Goal: Information Seeking & Learning: Understand process/instructions

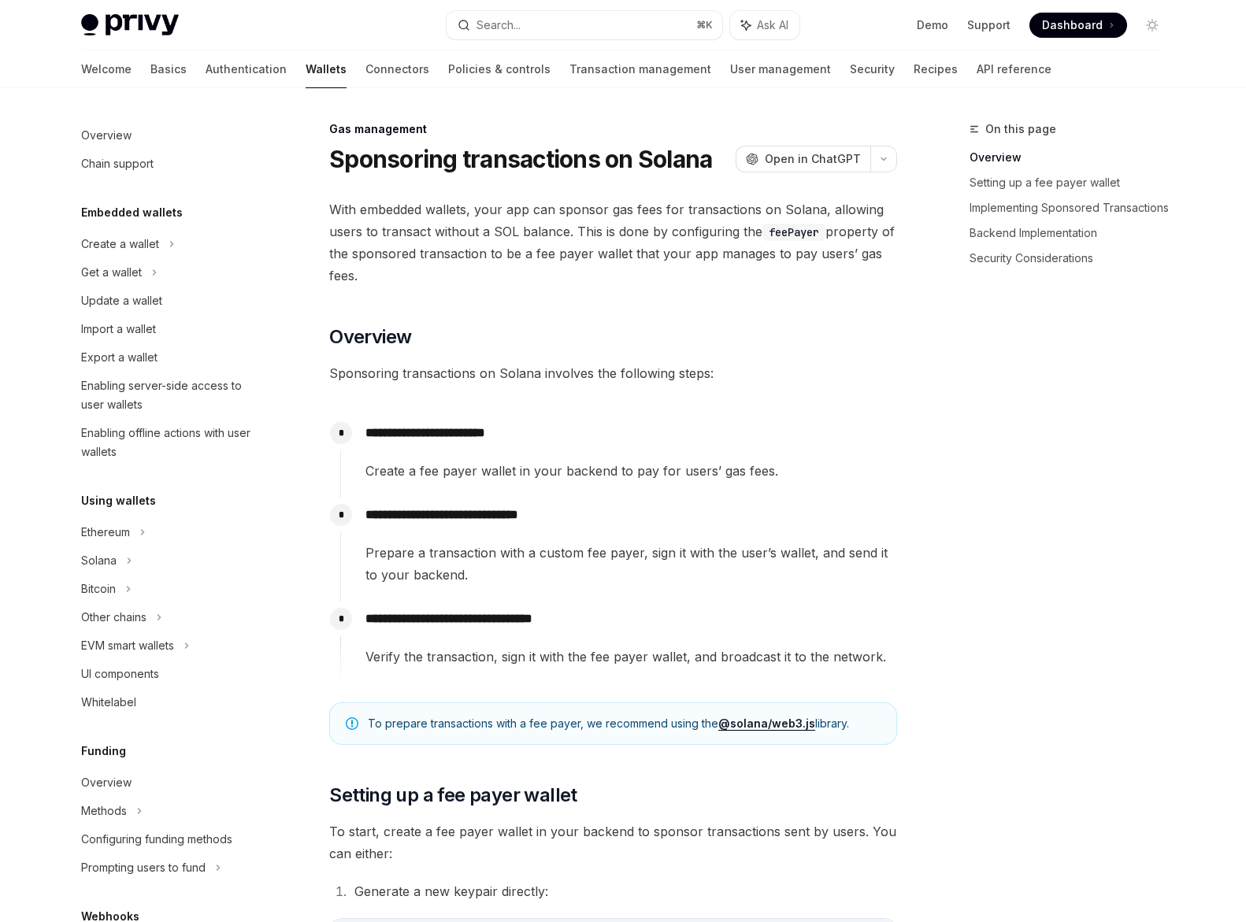
scroll to position [440, 0]
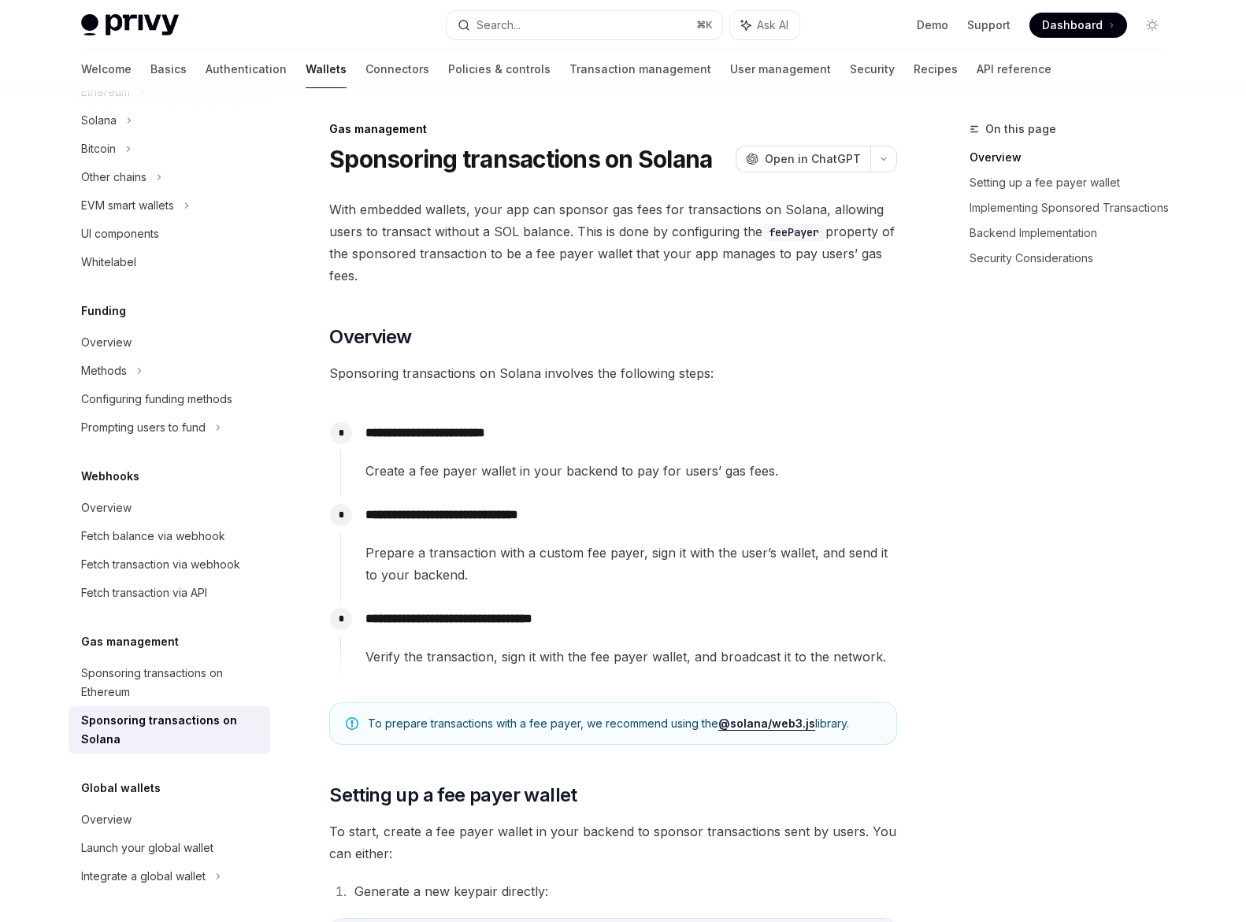
click at [598, 214] on span "With embedded wallets, your app can sponsor gas fees for transactions on Solana…" at bounding box center [613, 242] width 568 height 88
click at [601, 224] on span "With embedded wallets, your app can sponsor gas fees for transactions on Solana…" at bounding box center [613, 242] width 568 height 88
click at [652, 227] on span "With embedded wallets, your app can sponsor gas fees for transactions on Solana…" at bounding box center [613, 242] width 568 height 88
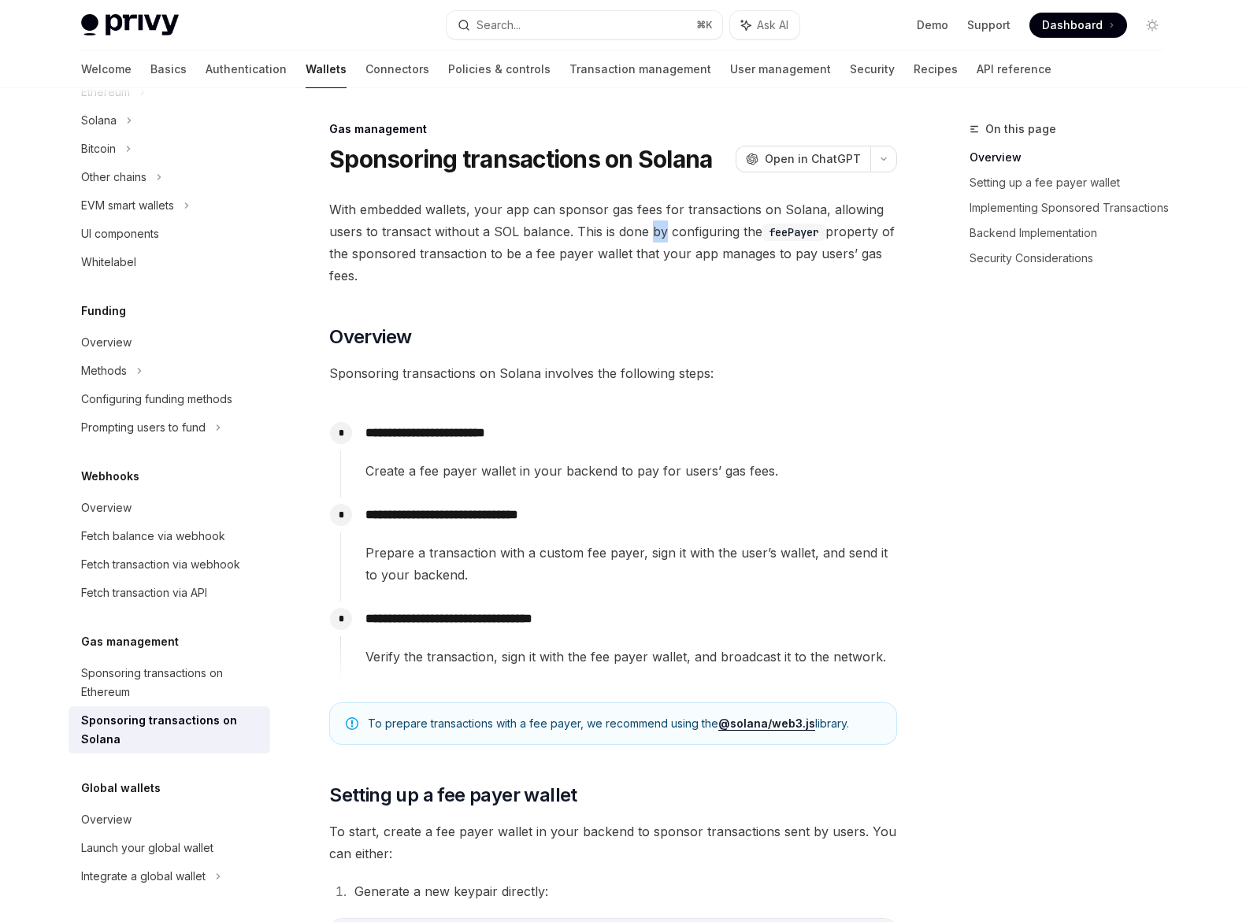
click at [652, 227] on span "With embedded wallets, your app can sponsor gas fees for transactions on Solana…" at bounding box center [613, 242] width 568 height 88
click at [539, 237] on span "With embedded wallets, your app can sponsor gas fees for transactions on Solana…" at bounding box center [613, 242] width 568 height 88
click at [635, 235] on span "With embedded wallets, your app can sponsor gas fees for transactions on Solana…" at bounding box center [613, 242] width 568 height 88
click at [667, 238] on span "With embedded wallets, your app can sponsor gas fees for transactions on Solana…" at bounding box center [613, 242] width 568 height 88
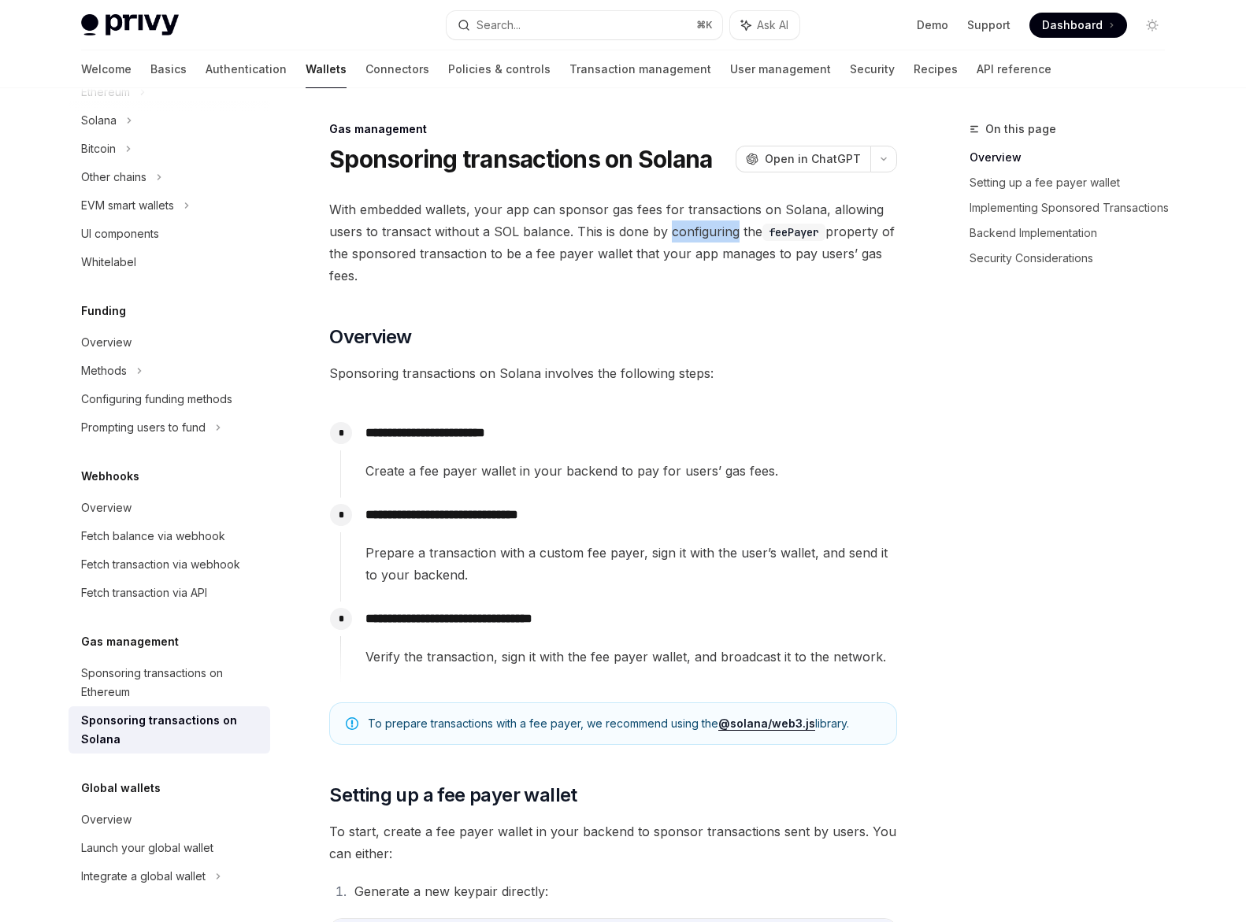
click at [667, 238] on span "With embedded wallets, your app can sponsor gas fees for transactions on Solana…" at bounding box center [613, 242] width 568 height 88
click at [562, 258] on span "With embedded wallets, your app can sponsor gas fees for transactions on Solana…" at bounding box center [613, 242] width 568 height 88
click at [463, 254] on span "With embedded wallets, your app can sponsor gas fees for transactions on Solana…" at bounding box center [613, 242] width 568 height 88
drag, startPoint x: 466, startPoint y: 255, endPoint x: 510, endPoint y: 258, distance: 43.4
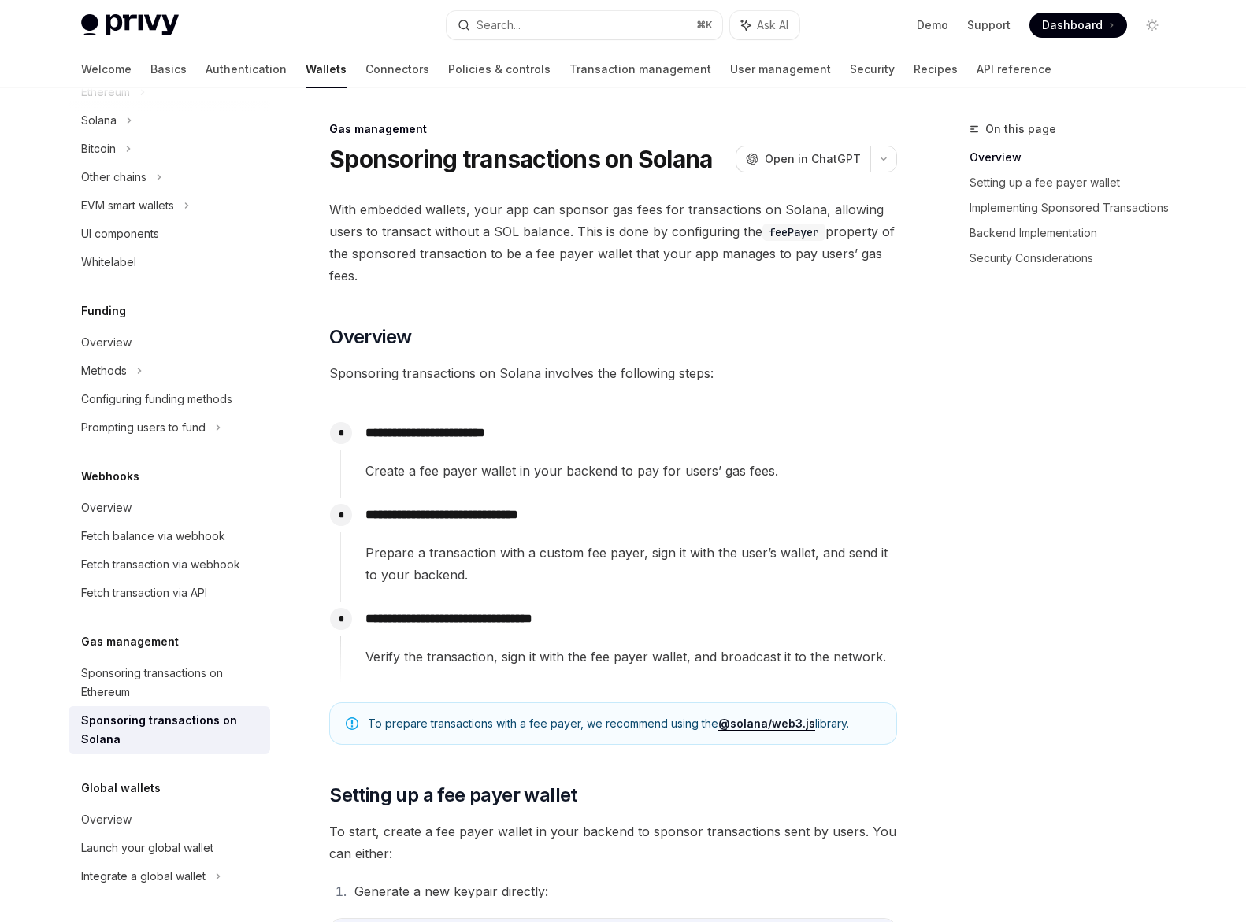
click at [468, 255] on span "With embedded wallets, your app can sponsor gas fees for transactions on Solana…" at bounding box center [613, 242] width 568 height 88
click at [612, 257] on span "With embedded wallets, your app can sponsor gas fees for transactions on Solana…" at bounding box center [613, 242] width 568 height 88
click at [597, 257] on span "With embedded wallets, your app can sponsor gas fees for transactions on Solana…" at bounding box center [613, 242] width 568 height 88
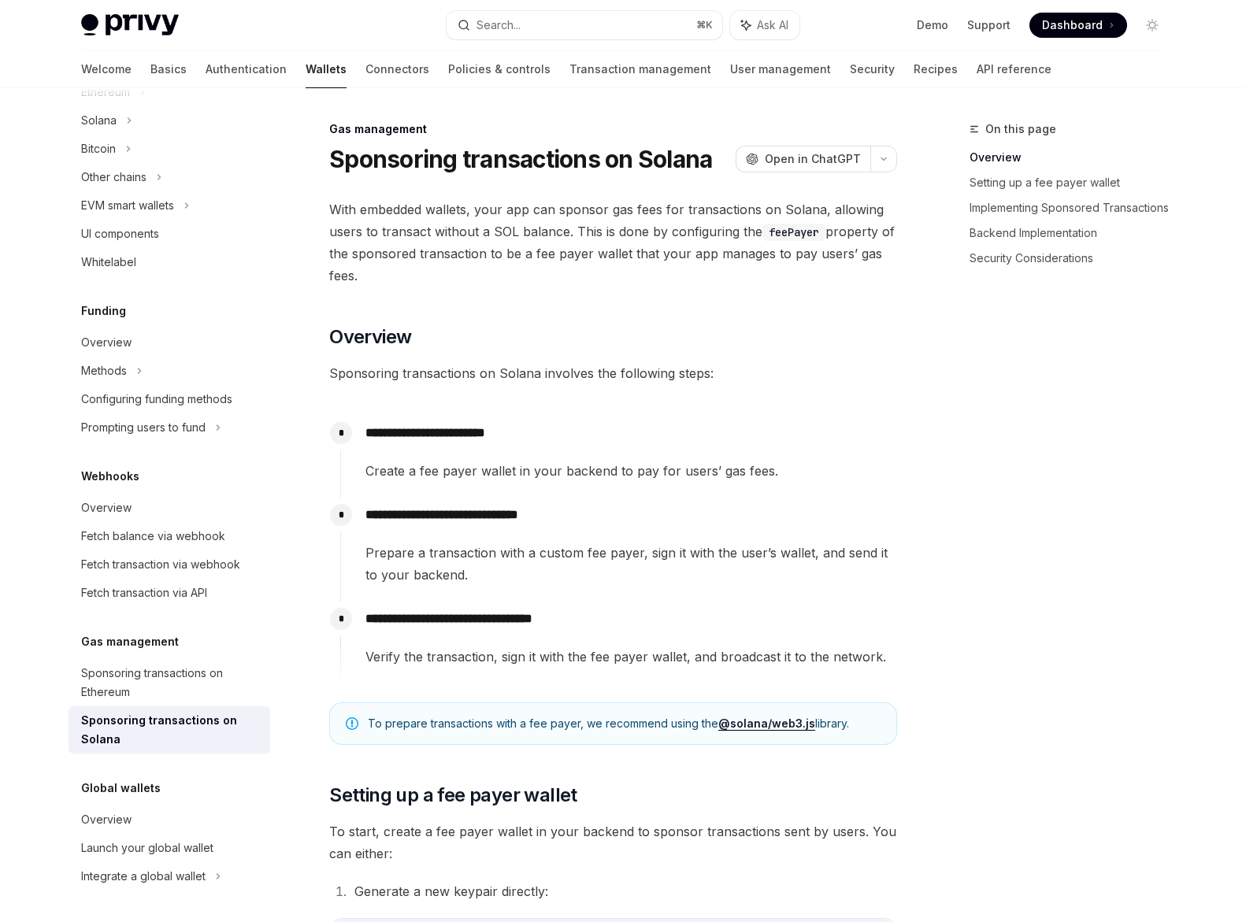
click at [681, 254] on span "With embedded wallets, your app can sponsor gas fees for transactions on Solana…" at bounding box center [613, 242] width 568 height 88
click at [643, 257] on span "With embedded wallets, your app can sponsor gas fees for transactions on Solana…" at bounding box center [613, 242] width 568 height 88
click at [560, 372] on span "Sponsoring transactions on Solana involves the following steps:" at bounding box center [613, 373] width 568 height 22
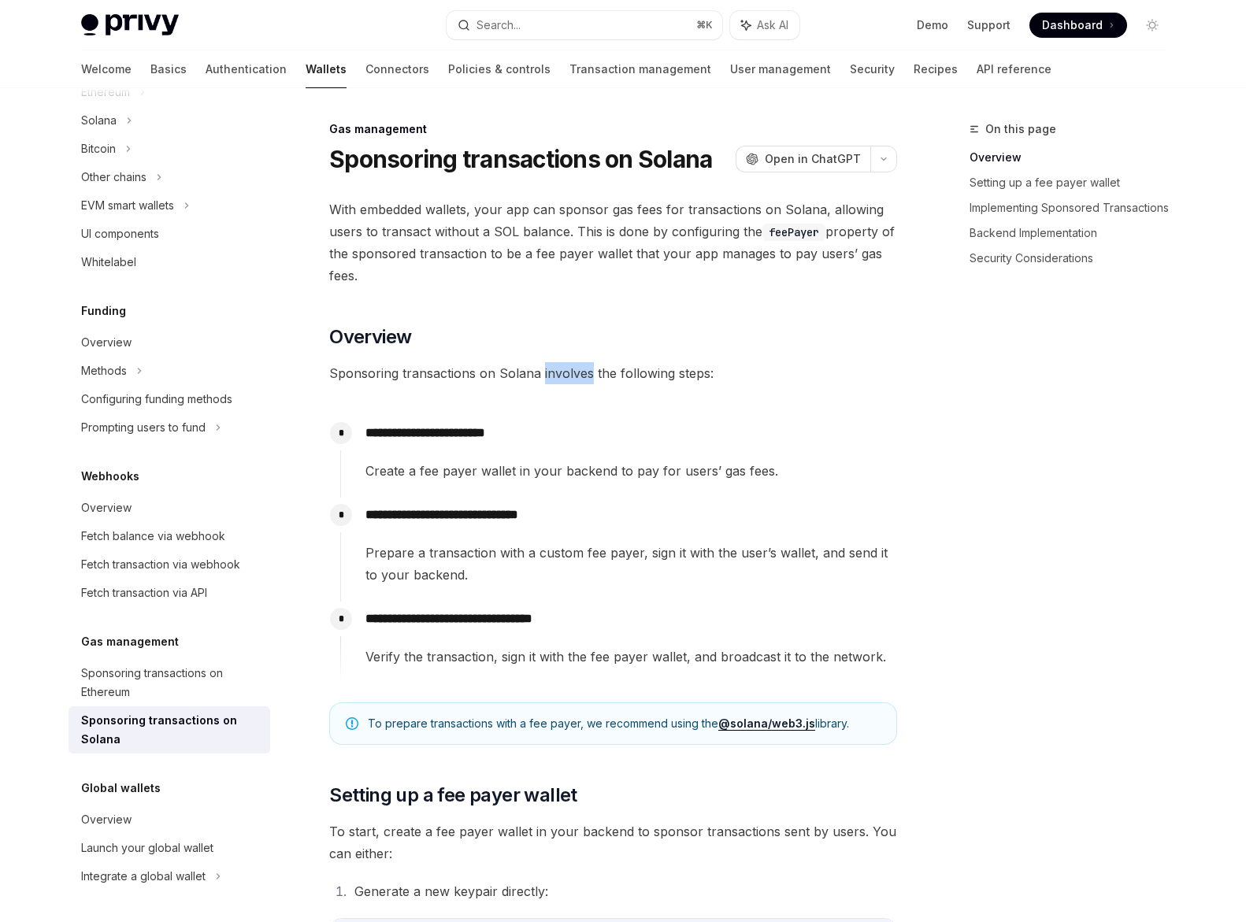
click at [560, 372] on span "Sponsoring transactions on Solana involves the following steps:" at bounding box center [613, 373] width 568 height 22
click at [646, 377] on span "Sponsoring transactions on Solana involves the following steps:" at bounding box center [613, 373] width 568 height 22
click at [487, 432] on p "**********" at bounding box center [630, 433] width 531 height 22
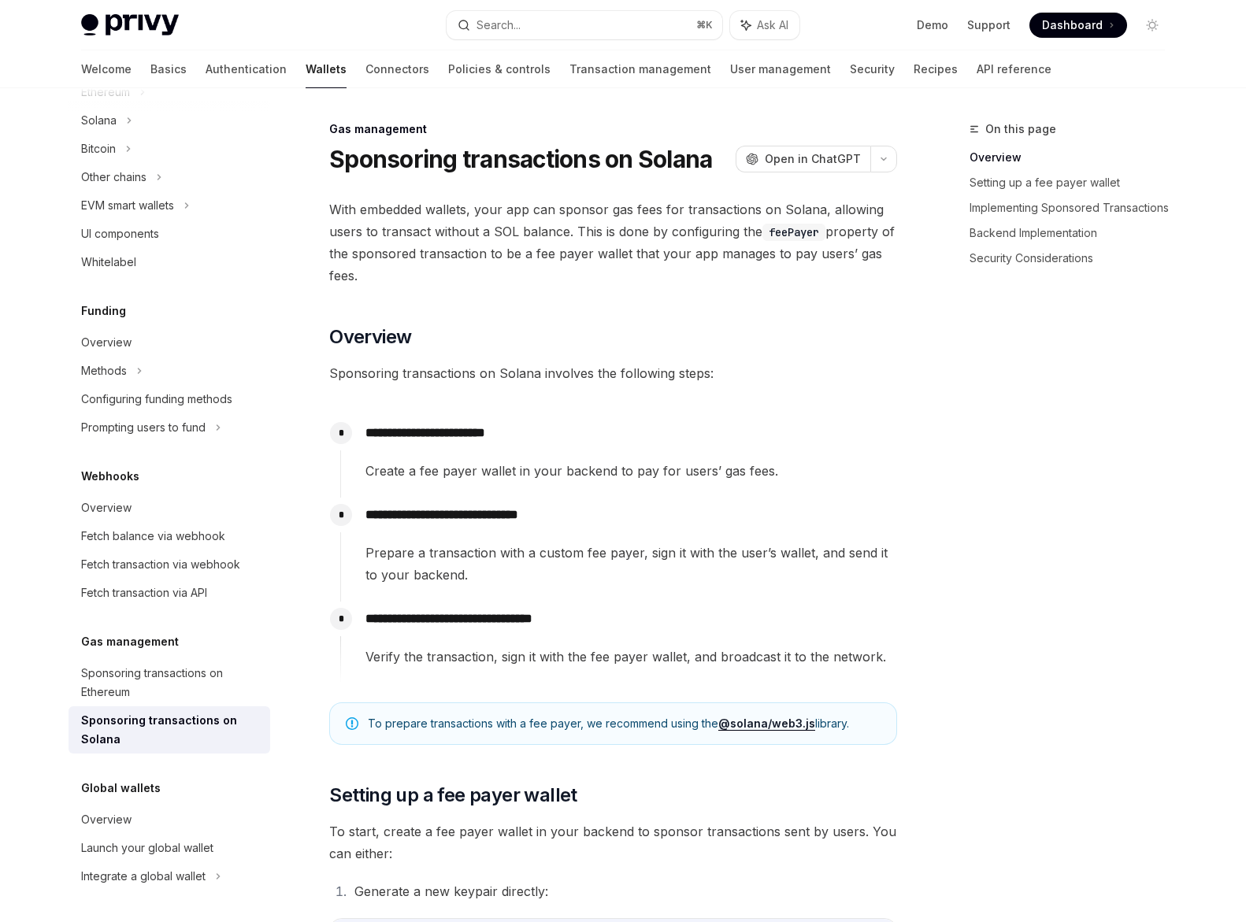
click at [584, 473] on span "Create a fee payer wallet in your backend to pay for users’ gas fees." at bounding box center [630, 471] width 531 height 22
click at [642, 472] on span "Create a fee payer wallet in your backend to pay for users’ gas fees." at bounding box center [630, 471] width 531 height 22
click at [694, 475] on span "Create a fee payer wallet in your backend to pay for users’ gas fees." at bounding box center [630, 471] width 531 height 22
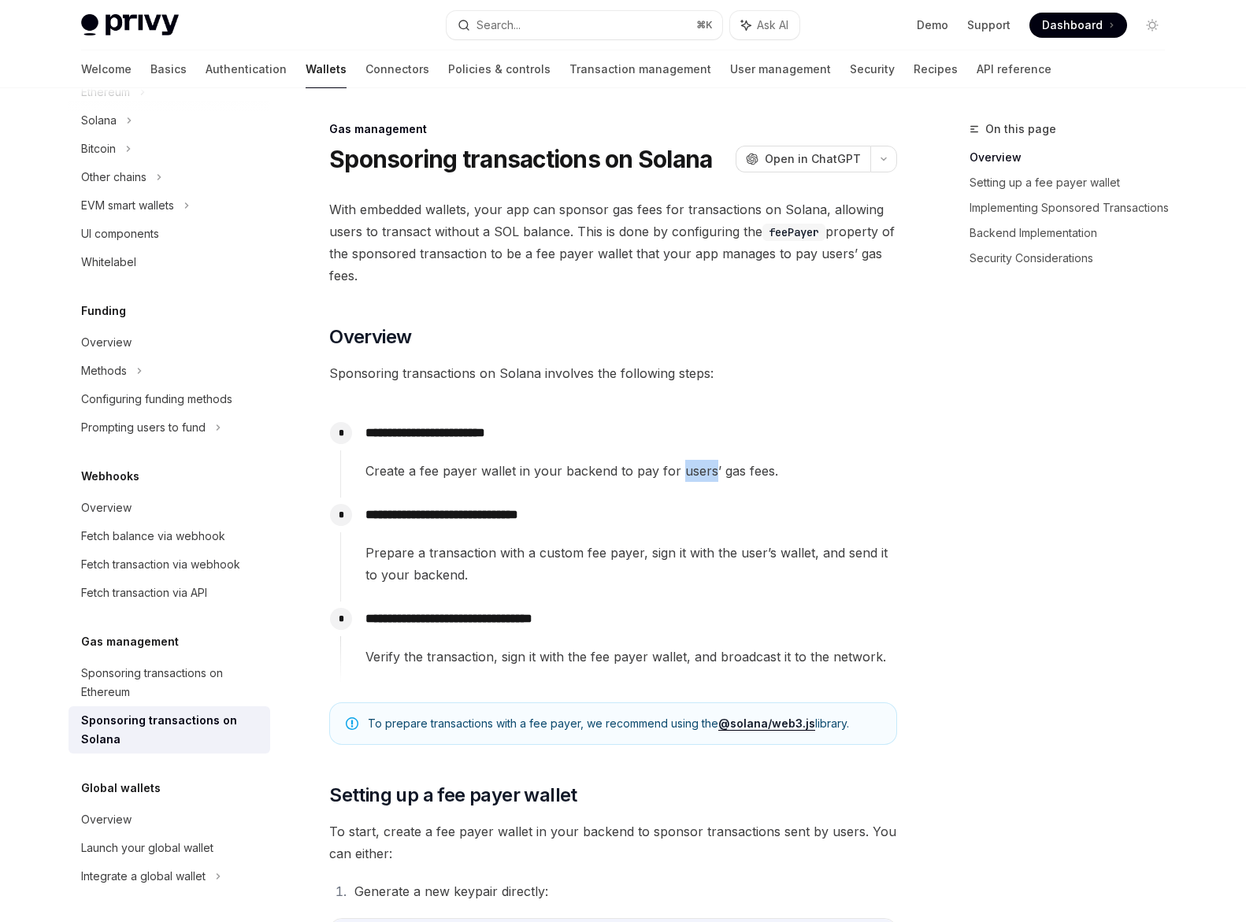
click at [694, 475] on span "Create a fee payer wallet in your backend to pay for users’ gas fees." at bounding box center [630, 471] width 531 height 22
click at [738, 476] on span "Create a fee payer wallet in your backend to pay for users’ gas fees." at bounding box center [630, 471] width 531 height 22
click at [761, 475] on span "Create a fee payer wallet in your backend to pay for users’ gas fees." at bounding box center [630, 471] width 531 height 22
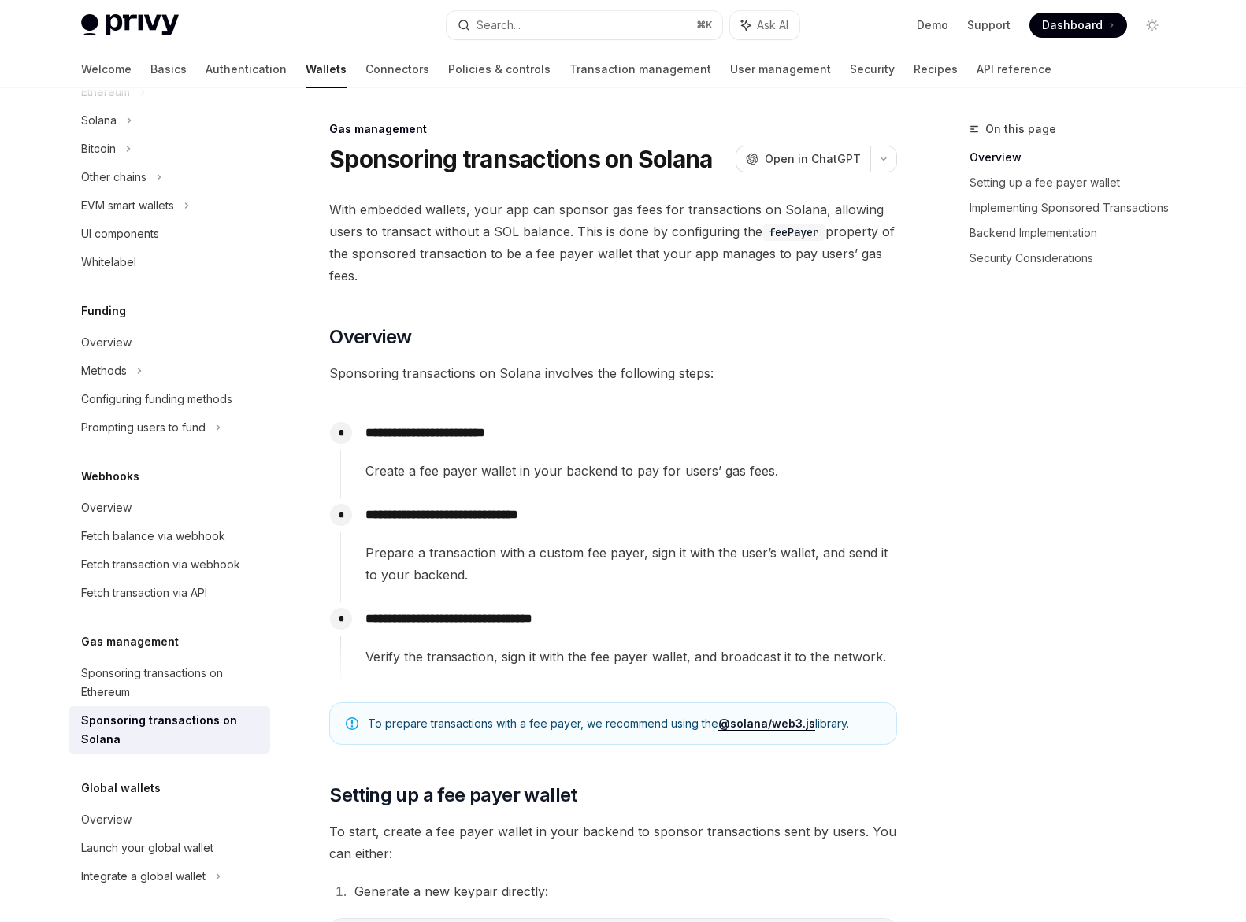
click at [532, 514] on p "**********" at bounding box center [630, 515] width 531 height 22
click at [610, 547] on span "Prepare a transaction with a custom fee payer, sign it with the user’s wallet, …" at bounding box center [630, 564] width 531 height 44
click at [604, 517] on p "**********" at bounding box center [630, 515] width 531 height 22
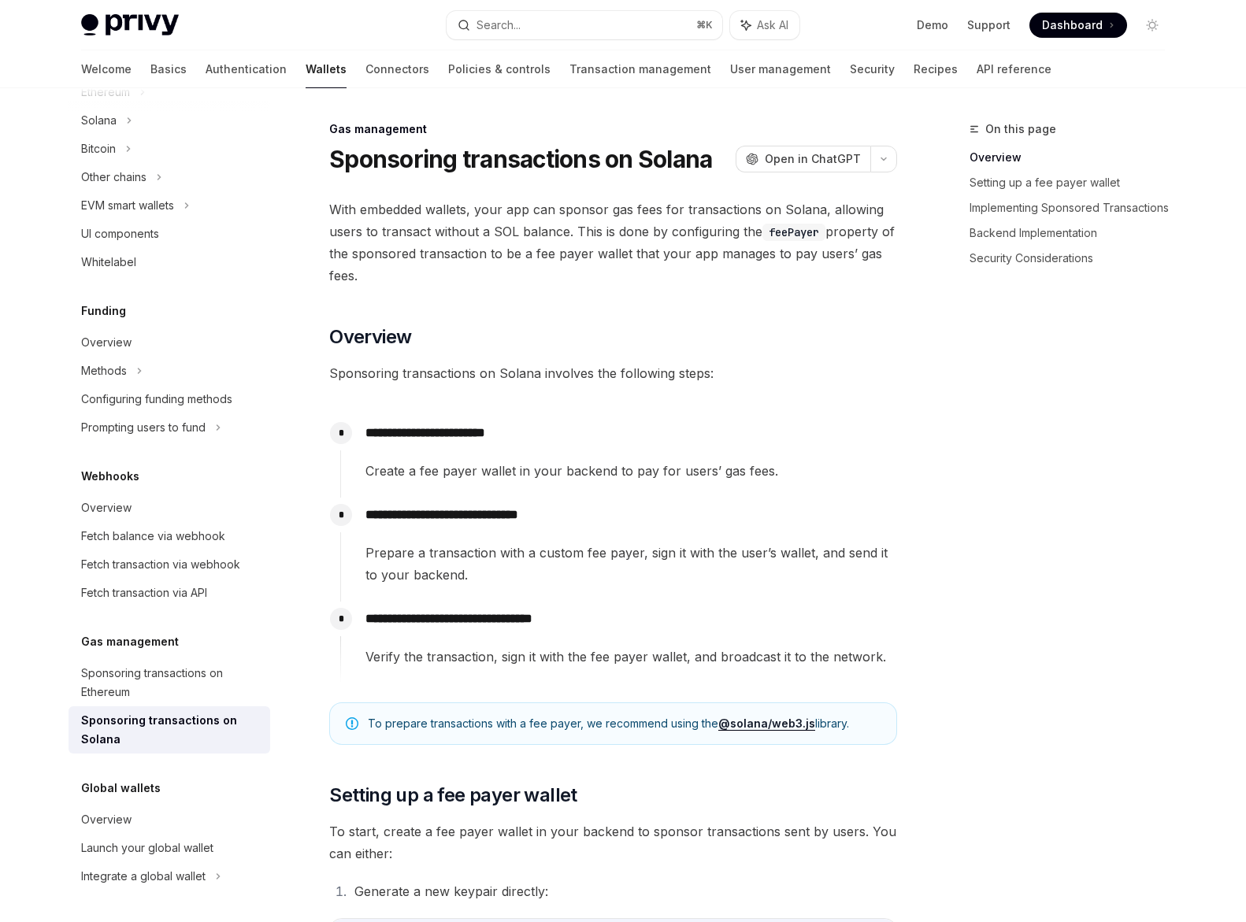
click at [554, 619] on p "**********" at bounding box center [630, 619] width 531 height 22
click at [599, 547] on span "Prepare a transaction with a custom fee payer, sign it with the user’s wallet, …" at bounding box center [630, 564] width 531 height 44
click at [601, 657] on span "Verify the transaction, sign it with the fee payer wallet, and broadcast it to …" at bounding box center [630, 657] width 531 height 22
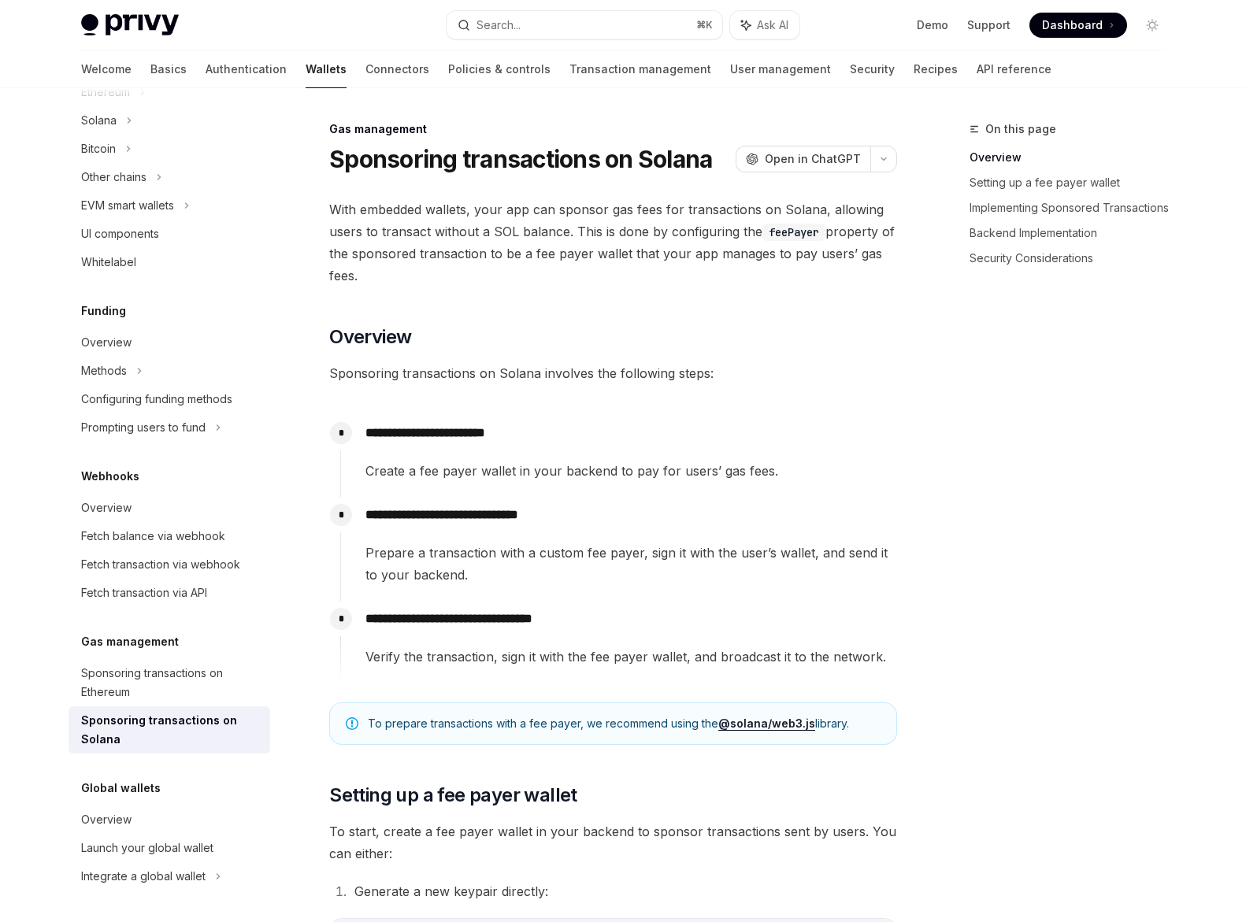
click at [629, 603] on div "**********" at bounding box center [618, 635] width 557 height 66
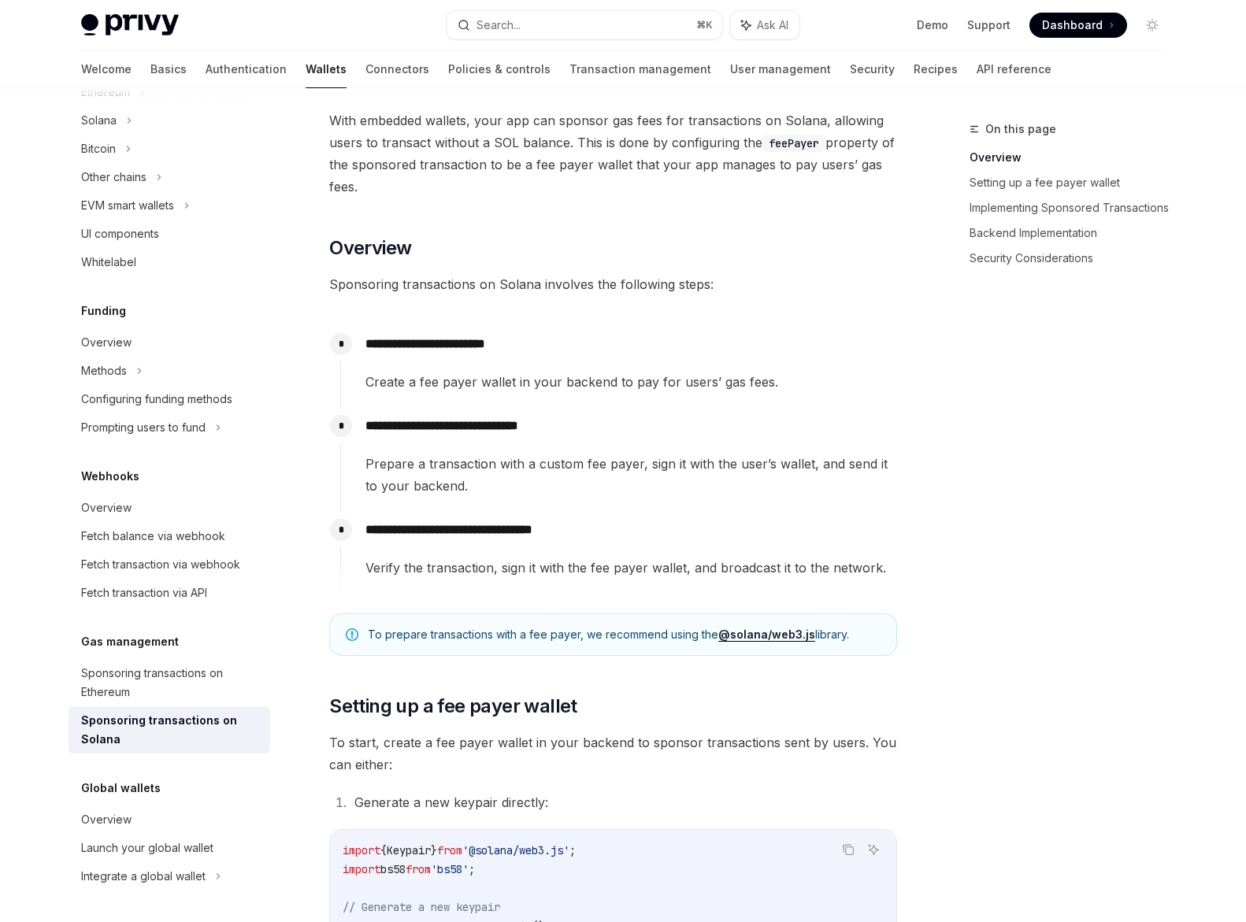
click at [626, 636] on span "To prepare transactions with a fee payer, we recommend using the @solana/web3.j…" at bounding box center [624, 635] width 513 height 16
click at [628, 575] on span "Verify the transaction, sign it with the fee payer wallet, and broadcast it to …" at bounding box center [630, 568] width 531 height 22
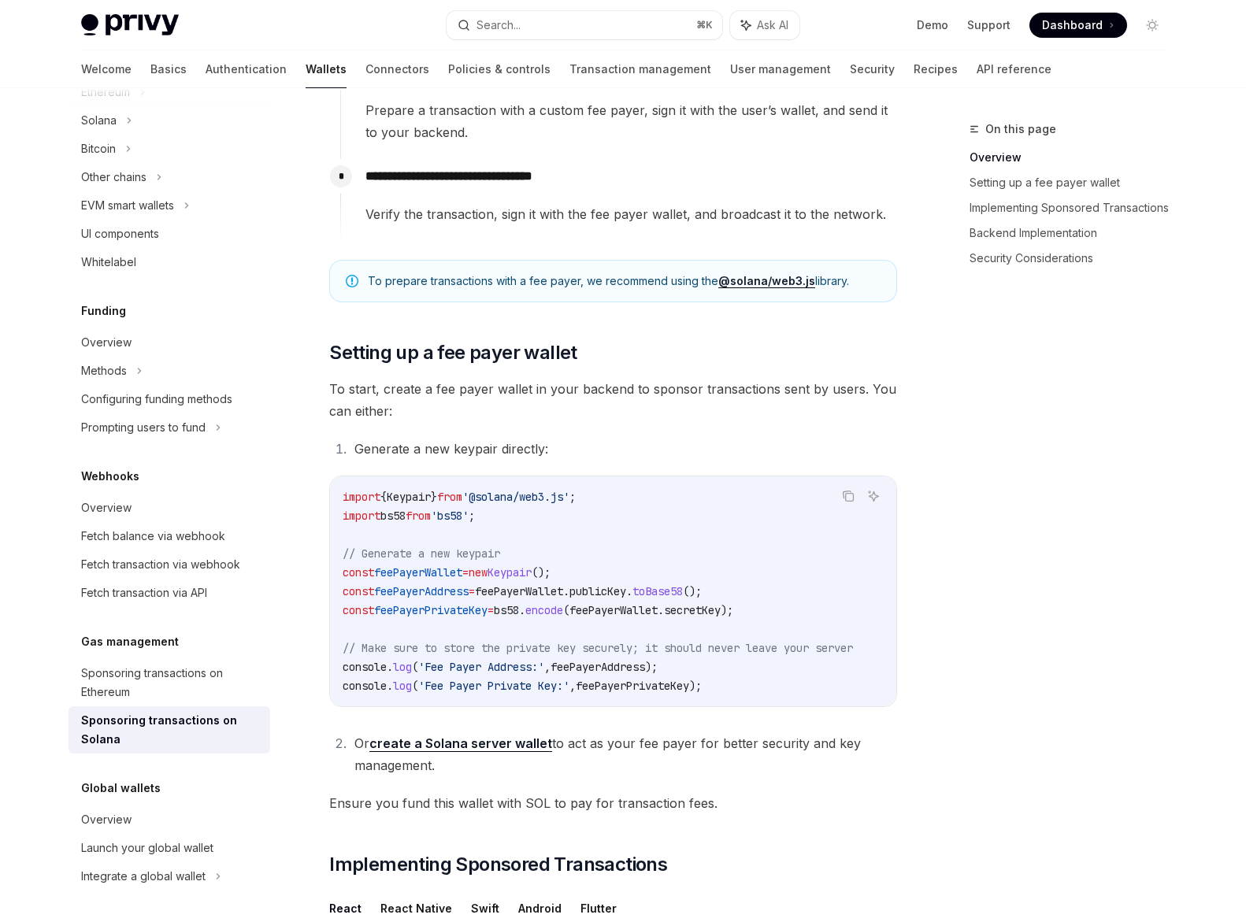
scroll to position [469, 0]
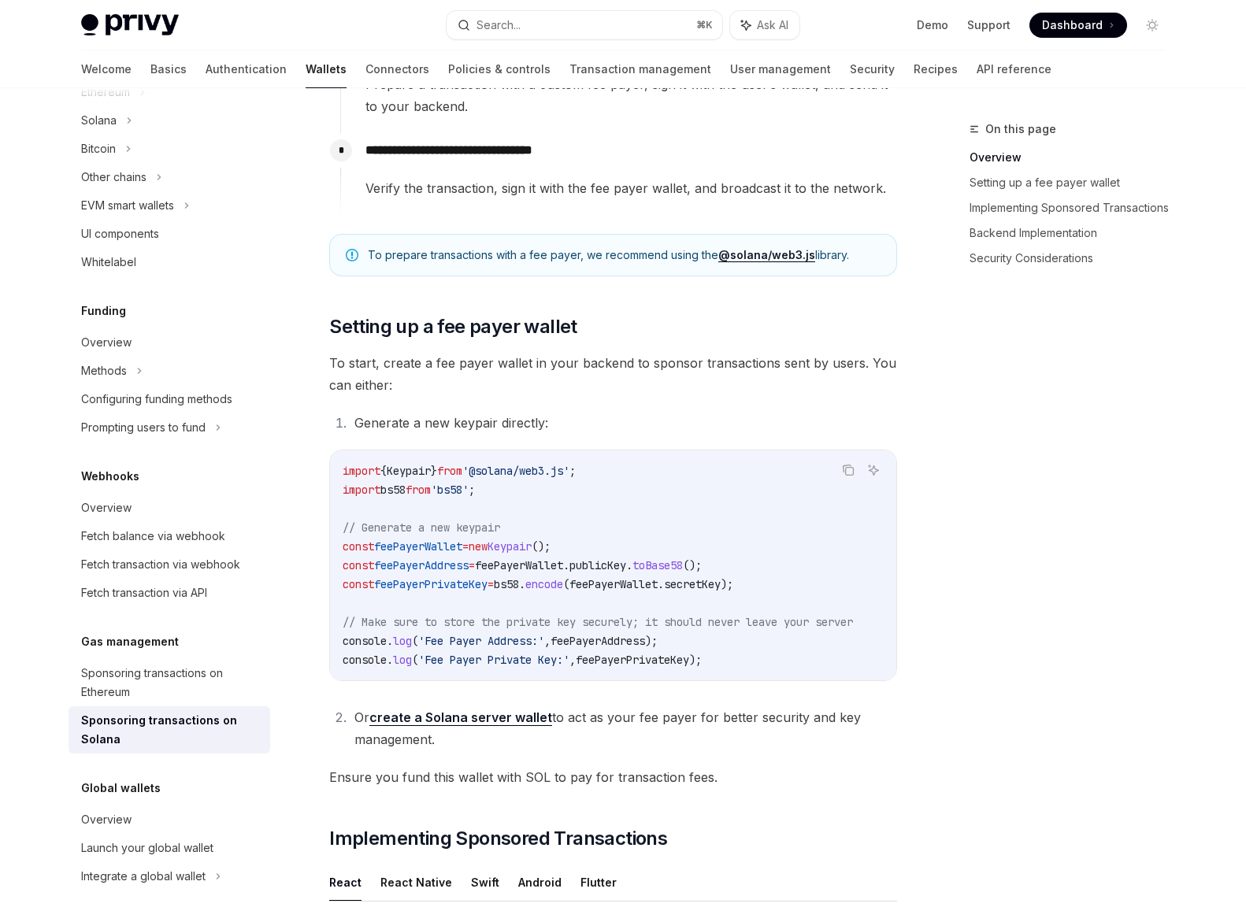
click at [611, 621] on span "// Make sure to store the private key securely; it should never leave your serv…" at bounding box center [598, 622] width 510 height 14
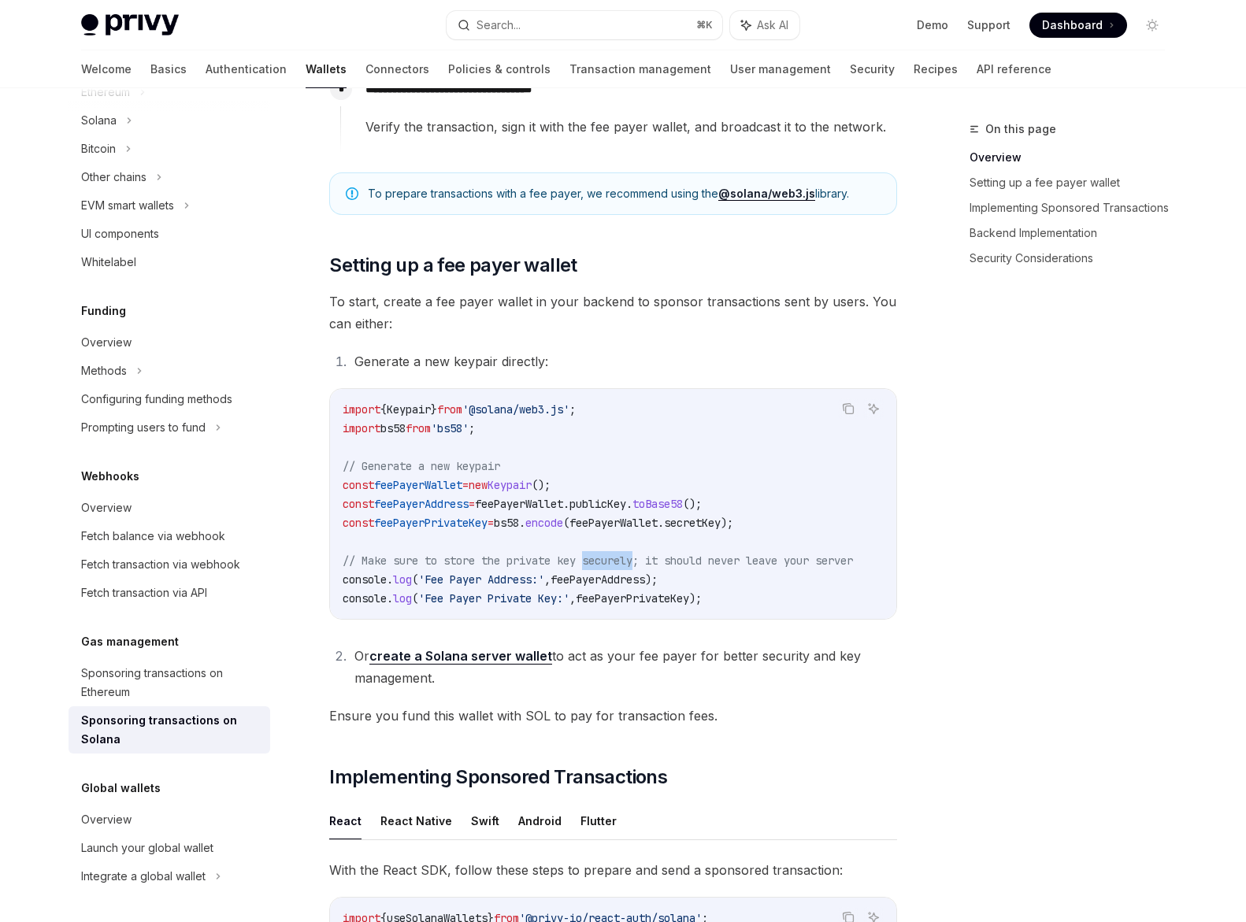
scroll to position [640, 0]
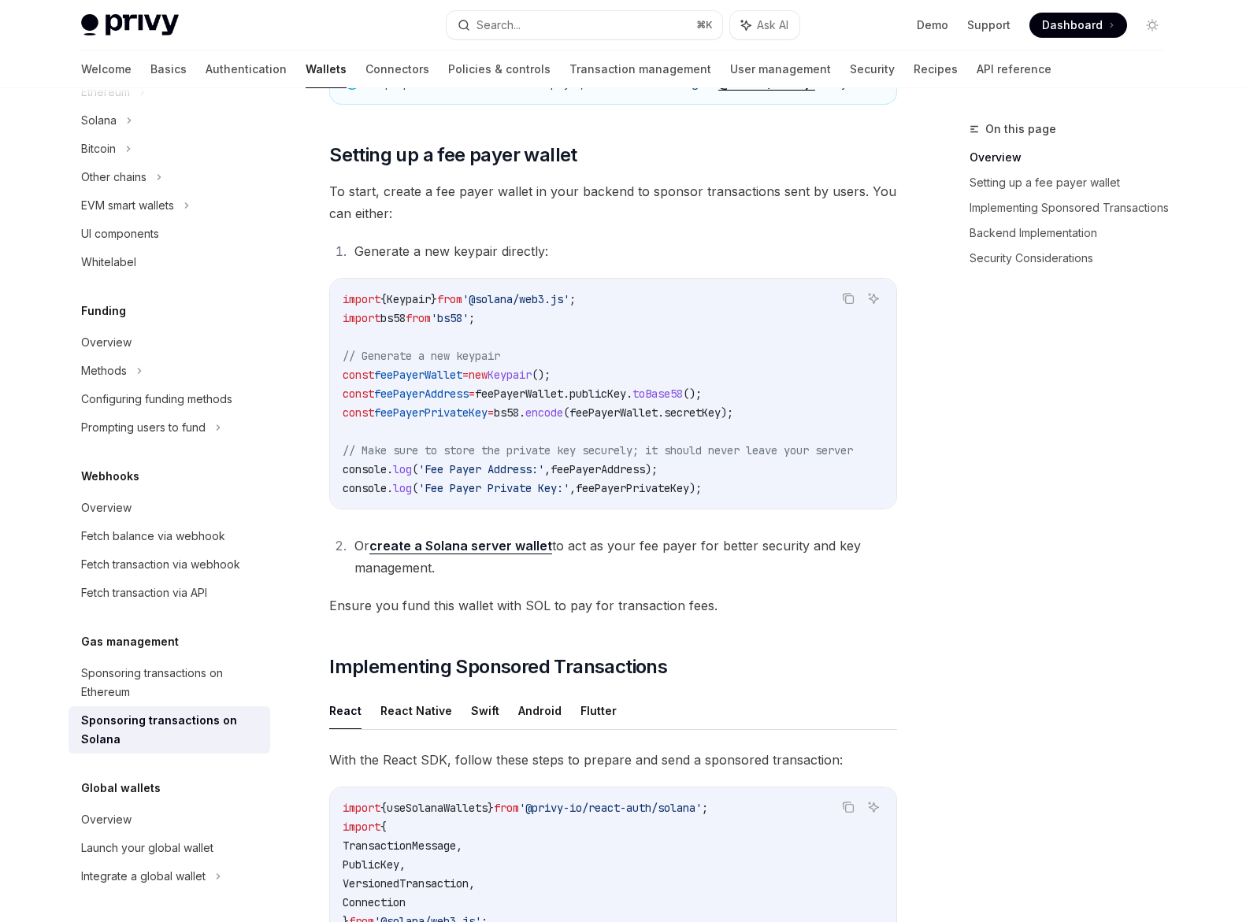
click at [620, 551] on li "Or create a Solana server wallet to act as your fee payer for better security a…" at bounding box center [623, 557] width 547 height 44
click at [650, 551] on li "Or create a Solana server wallet to act as your fee payer for better security a…" at bounding box center [623, 557] width 547 height 44
click at [669, 551] on li "Or create a Solana server wallet to act as your fee payer for better security a…" at bounding box center [623, 557] width 547 height 44
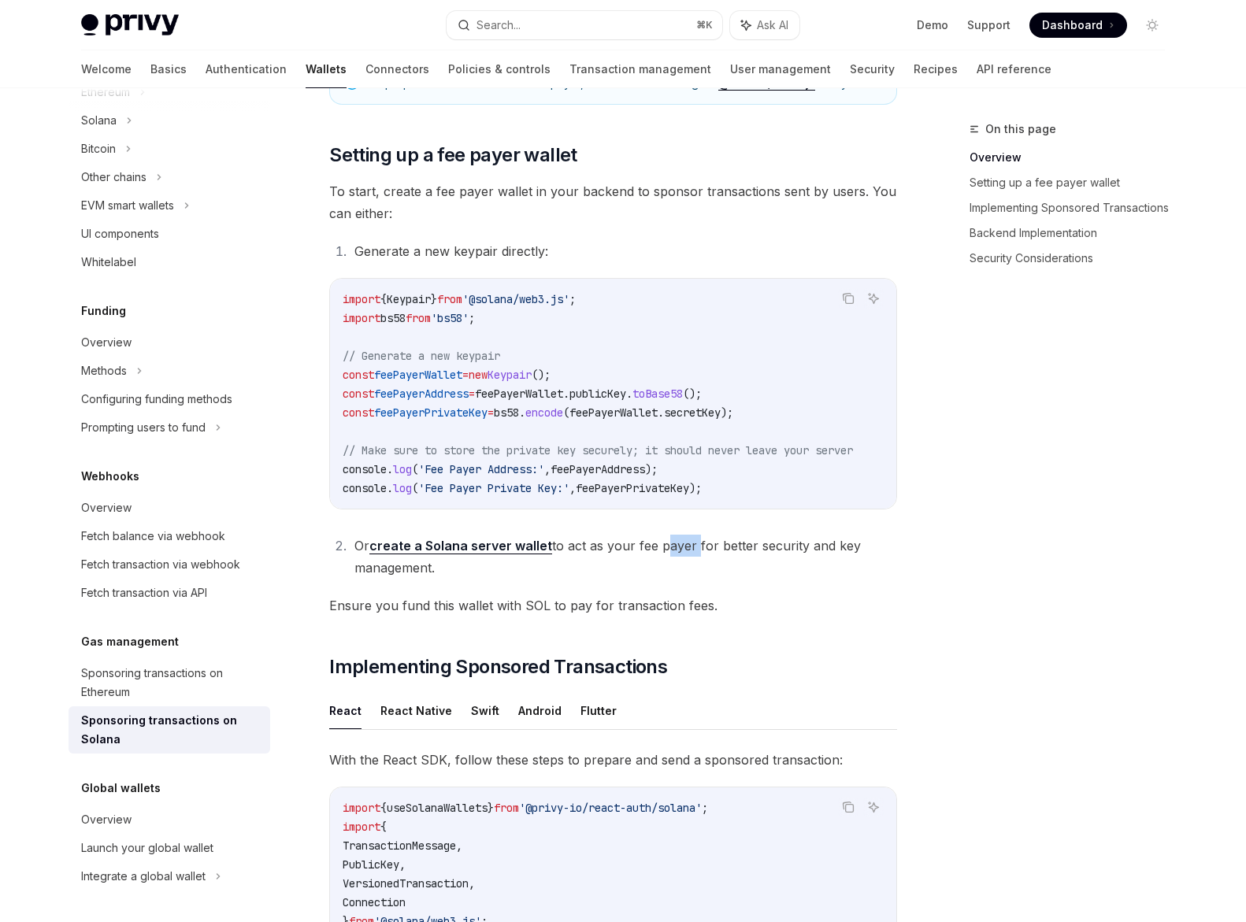
click at [669, 551] on li "Or create a Solana server wallet to act as your fee payer for better security a…" at bounding box center [623, 557] width 547 height 44
click at [481, 610] on span "Ensure you fund this wallet with SOL to pay for transaction fees." at bounding box center [613, 606] width 568 height 22
click at [481, 611] on span "Ensure you fund this wallet with SOL to pay for transaction fees." at bounding box center [613, 606] width 568 height 22
click at [576, 608] on span "Ensure you fund this wallet with SOL to pay for transaction fees." at bounding box center [613, 606] width 568 height 22
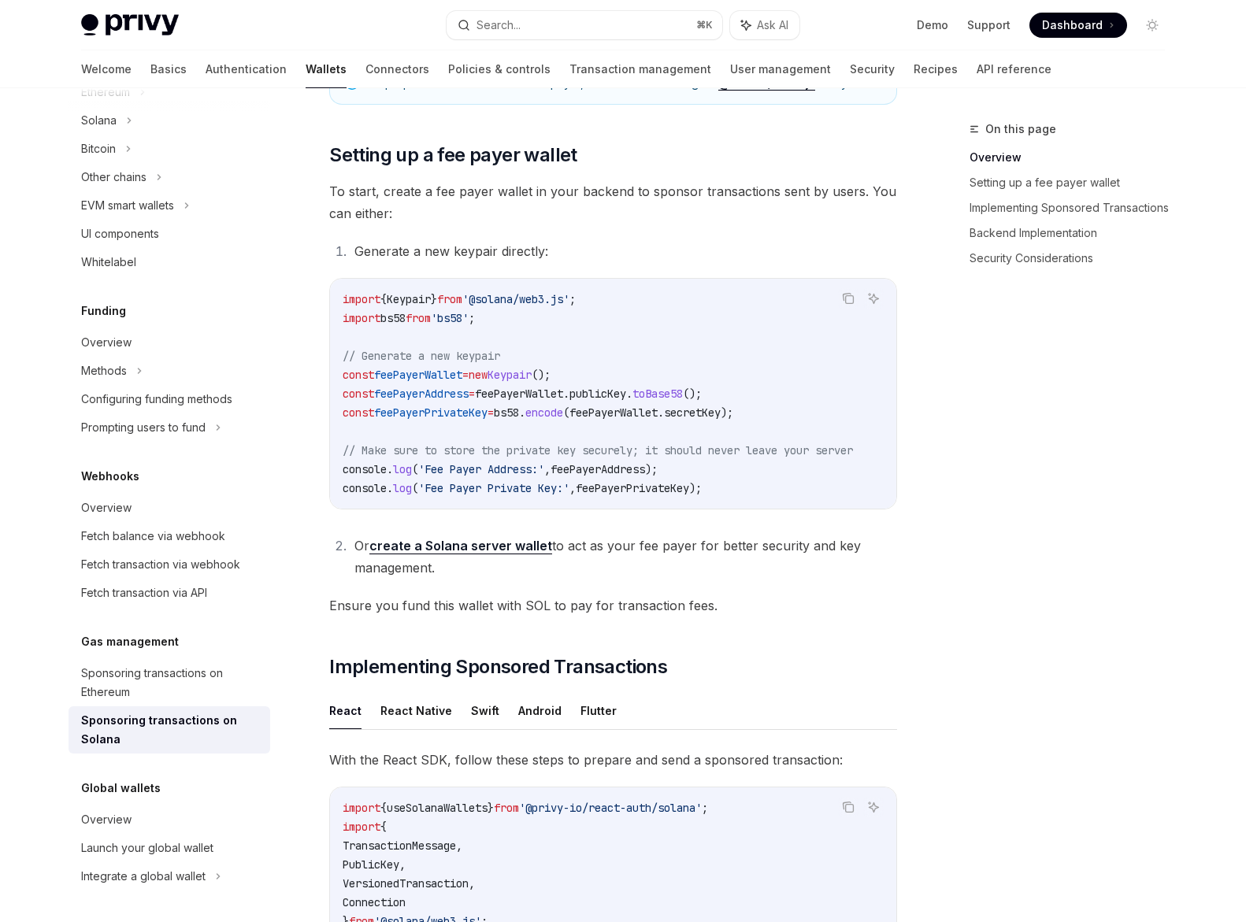
click at [598, 609] on span "Ensure you fund this wallet with SOL to pay for transaction fees." at bounding box center [613, 606] width 568 height 22
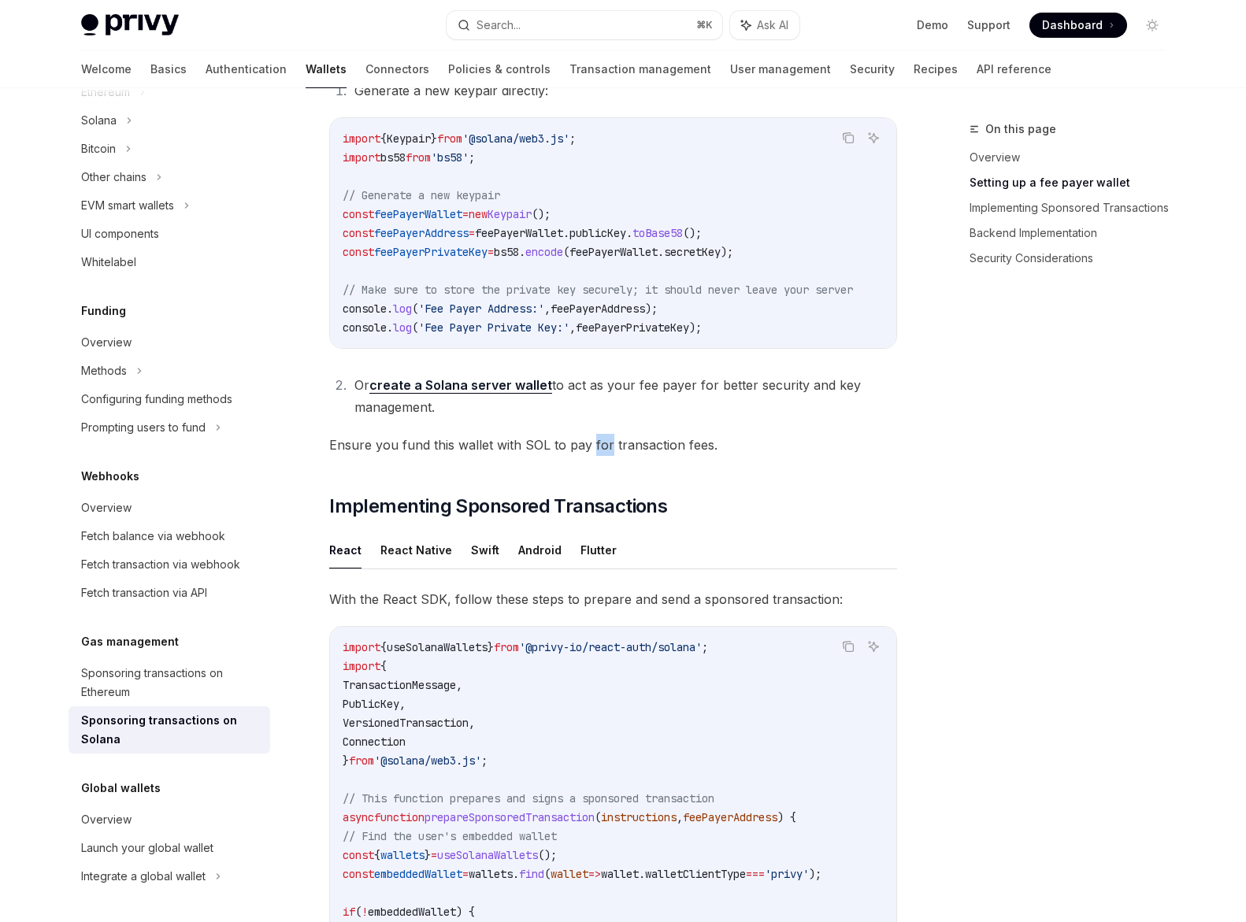
scroll to position [825, 0]
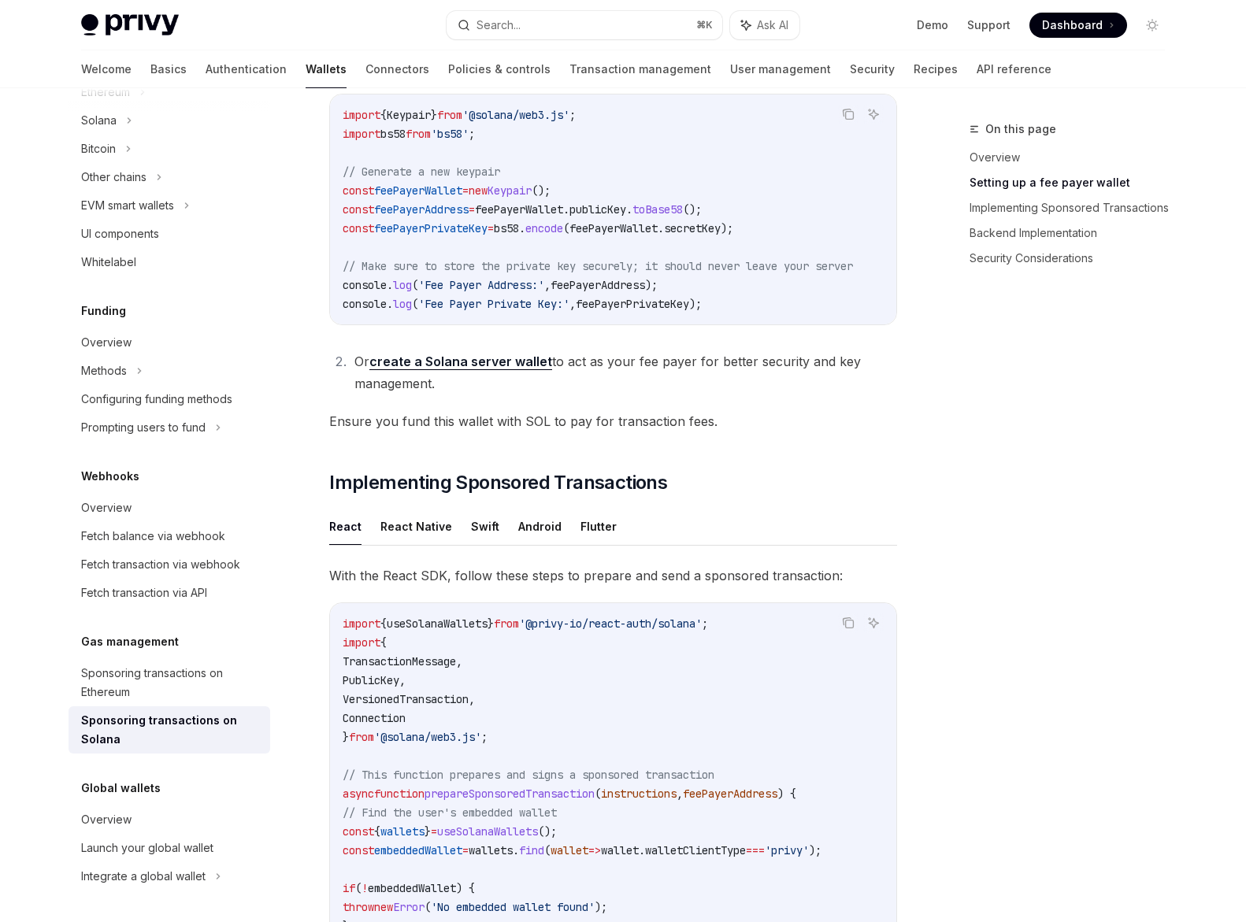
click at [501, 585] on span "With the React SDK, follow these steps to prepare and send a sponsored transact…" at bounding box center [613, 576] width 568 height 22
drag, startPoint x: 501, startPoint y: 585, endPoint x: 516, endPoint y: 587, distance: 15.0
click at [501, 586] on span "With the React SDK, follow these steps to prepare and send a sponsored transact…" at bounding box center [613, 576] width 568 height 22
click at [600, 580] on span "With the React SDK, follow these steps to prepare and send a sponsored transact…" at bounding box center [613, 576] width 568 height 22
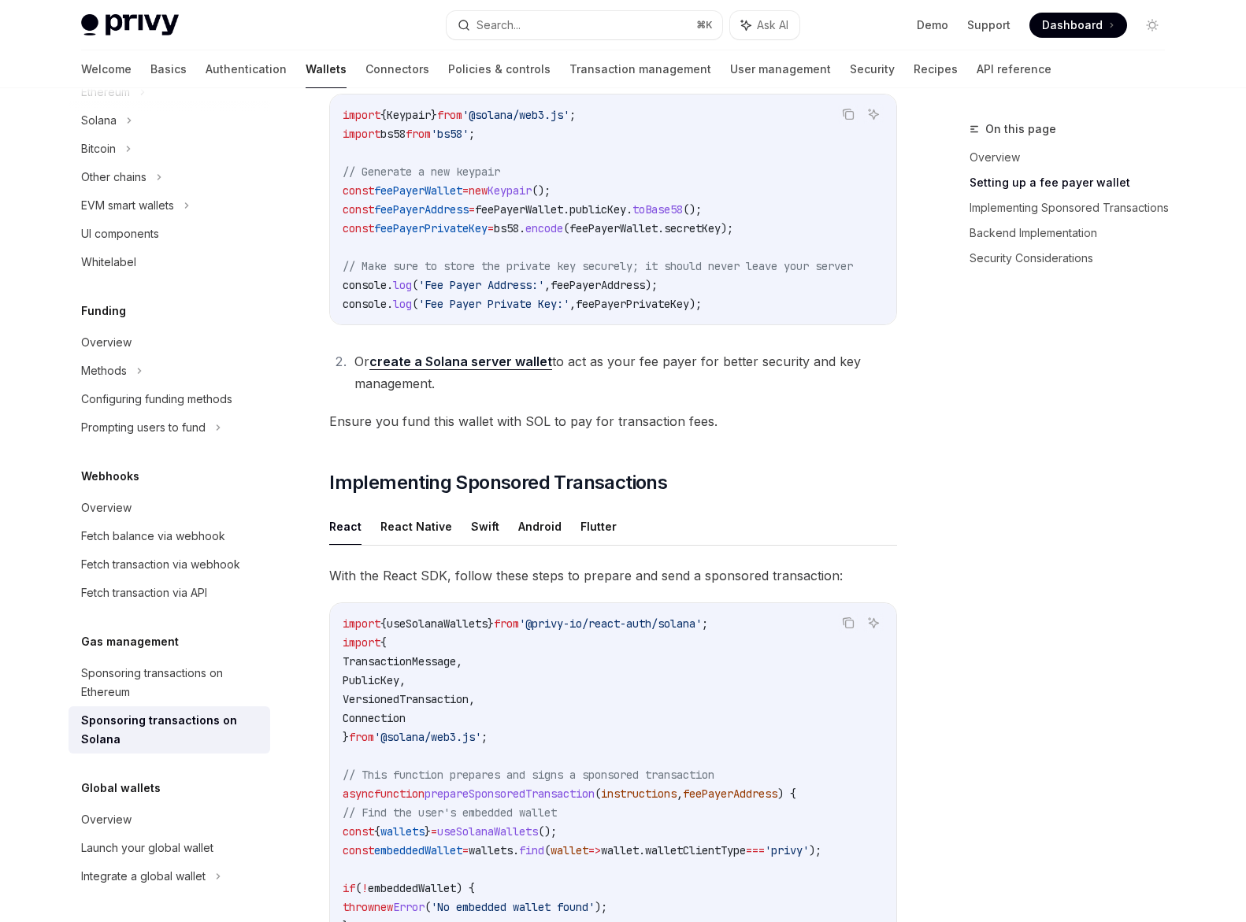
click at [666, 580] on span "With the React SDK, follow these steps to prepare and send a sponsored transact…" at bounding box center [613, 576] width 568 height 22
click at [742, 579] on span "With the React SDK, follow these steps to prepare and send a sponsored transact…" at bounding box center [613, 576] width 568 height 22
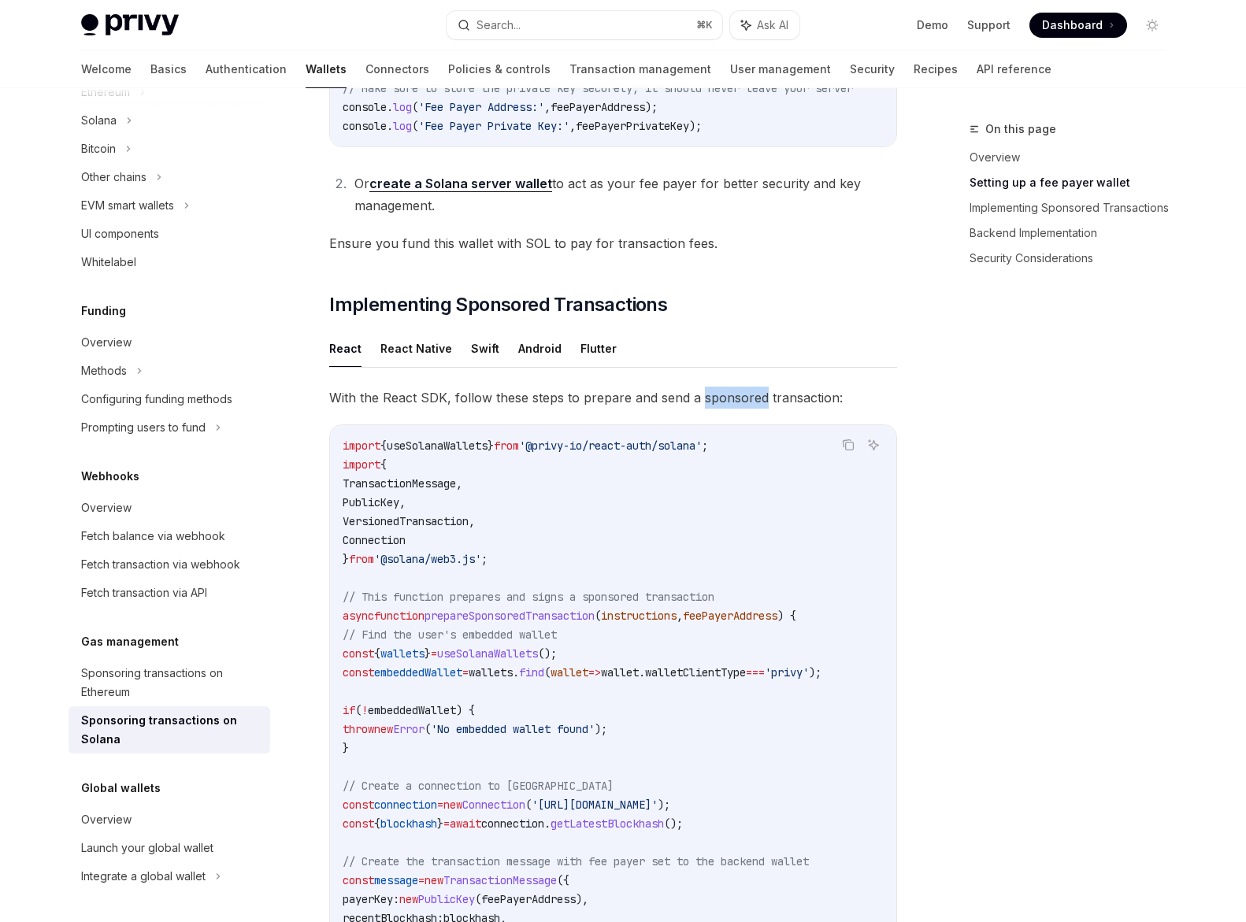
scroll to position [1016, 0]
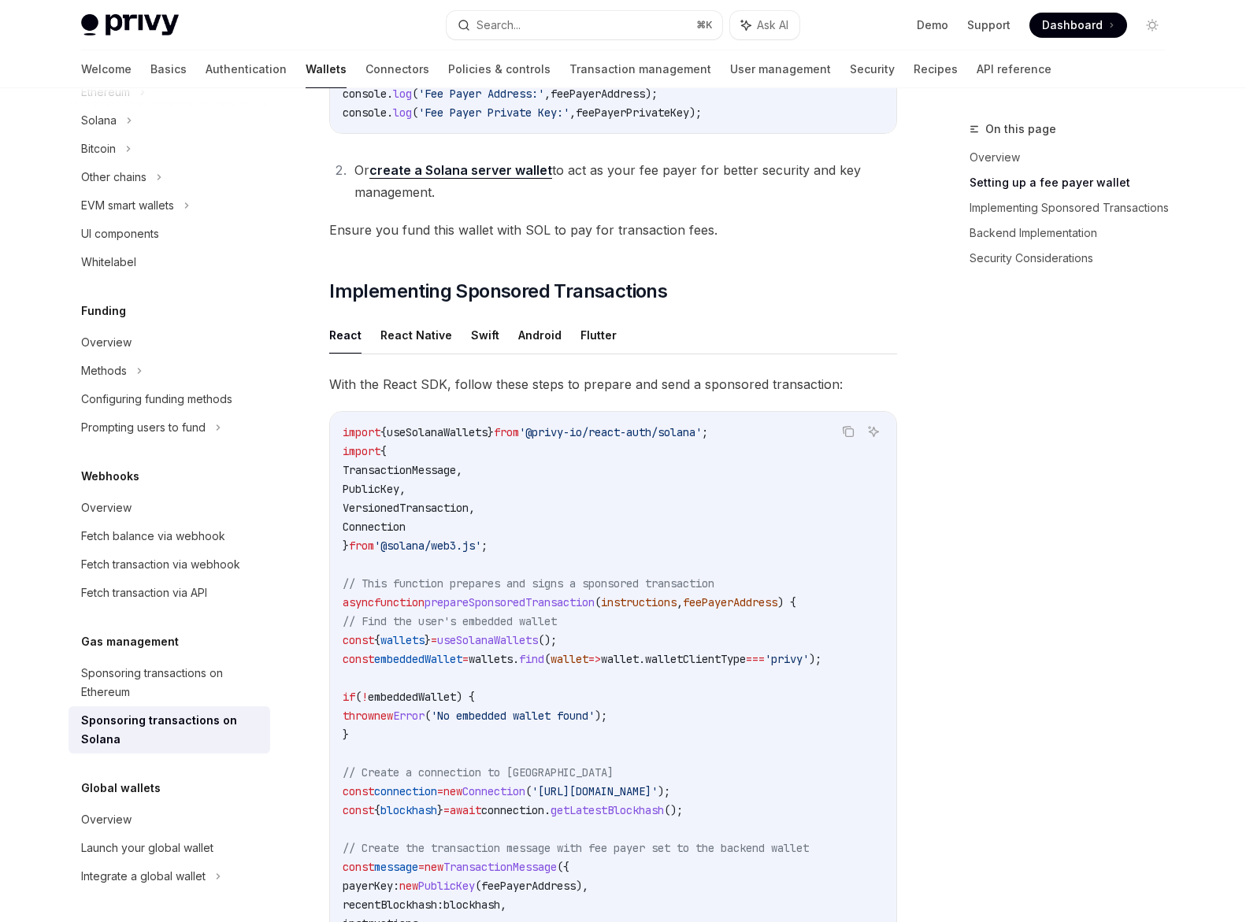
click at [560, 588] on span "// This function prepares and signs a sponsored transaction" at bounding box center [529, 584] width 372 height 14
drag, startPoint x: 560, startPoint y: 589, endPoint x: 592, endPoint y: 588, distance: 31.5
click at [560, 590] on span "// This function prepares and signs a sponsored transaction" at bounding box center [529, 584] width 372 height 14
click at [615, 585] on span "// This function prepares and signs a sponsored transaction" at bounding box center [529, 584] width 372 height 14
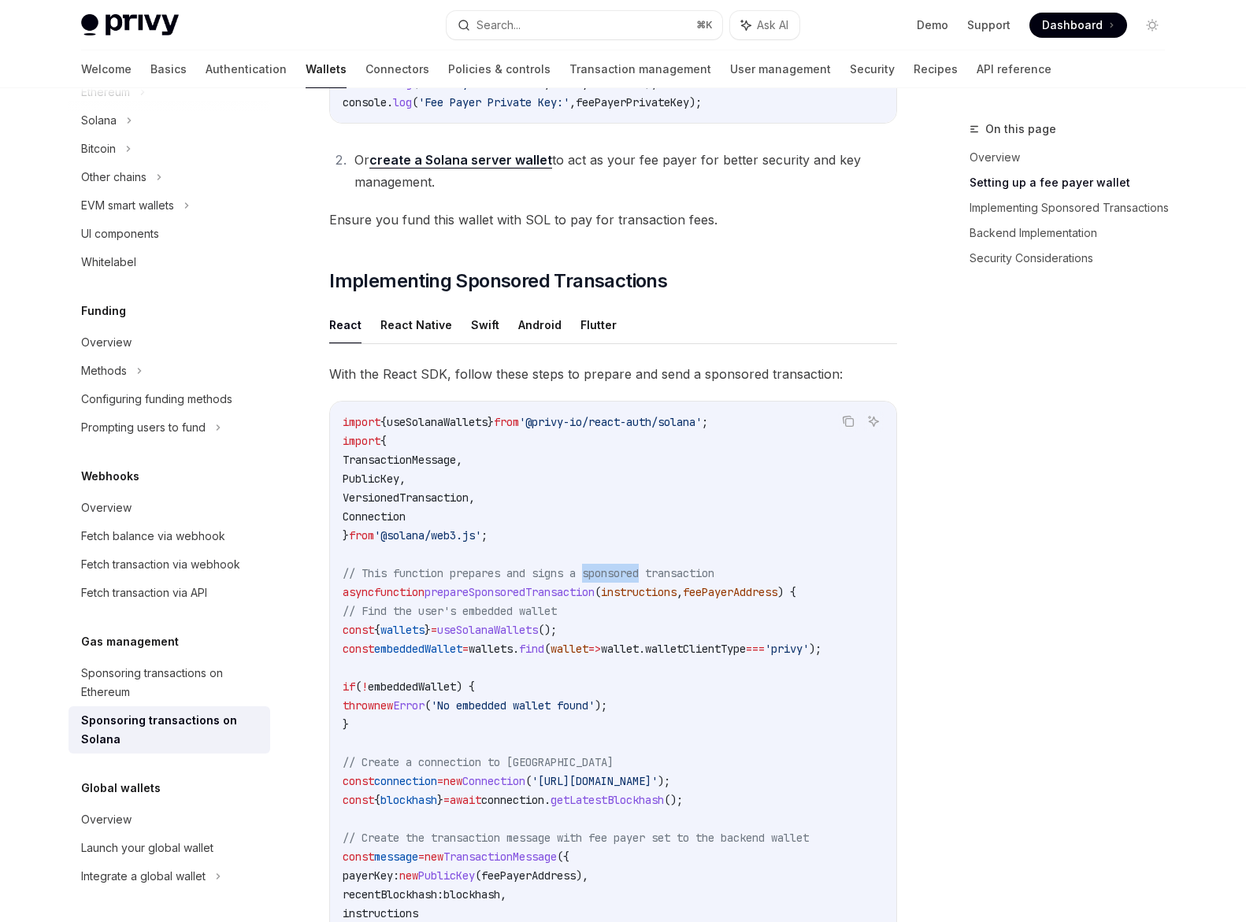
scroll to position [1052, 0]
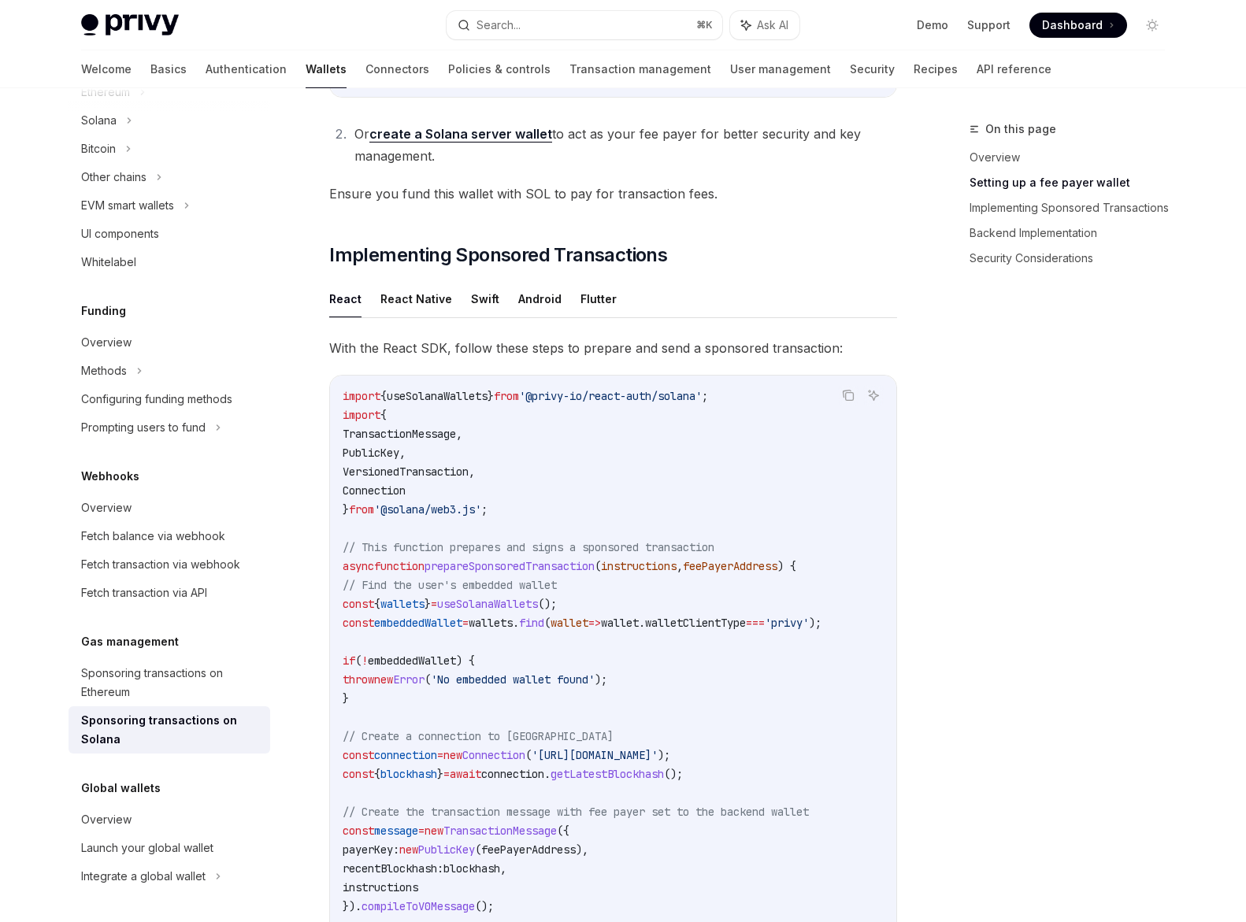
click at [538, 611] on span "useSolanaWallets" at bounding box center [487, 604] width 101 height 14
drag, startPoint x: 558, startPoint y: 611, endPoint x: 559, endPoint y: 619, distance: 7.9
click at [538, 611] on span "useSolanaWallets" at bounding box center [487, 604] width 101 height 14
click at [639, 629] on span "wallet" at bounding box center [620, 623] width 38 height 14
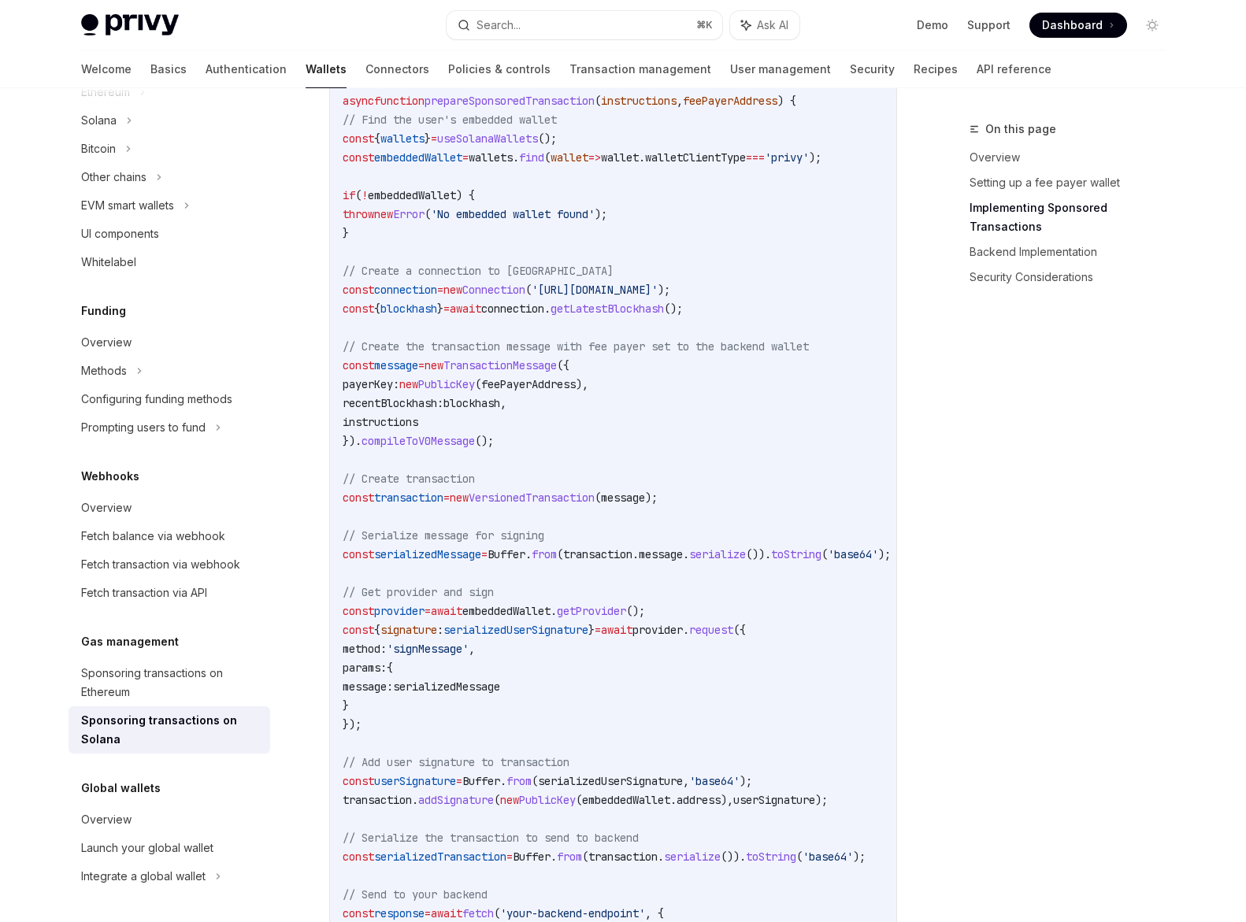
scroll to position [1523, 0]
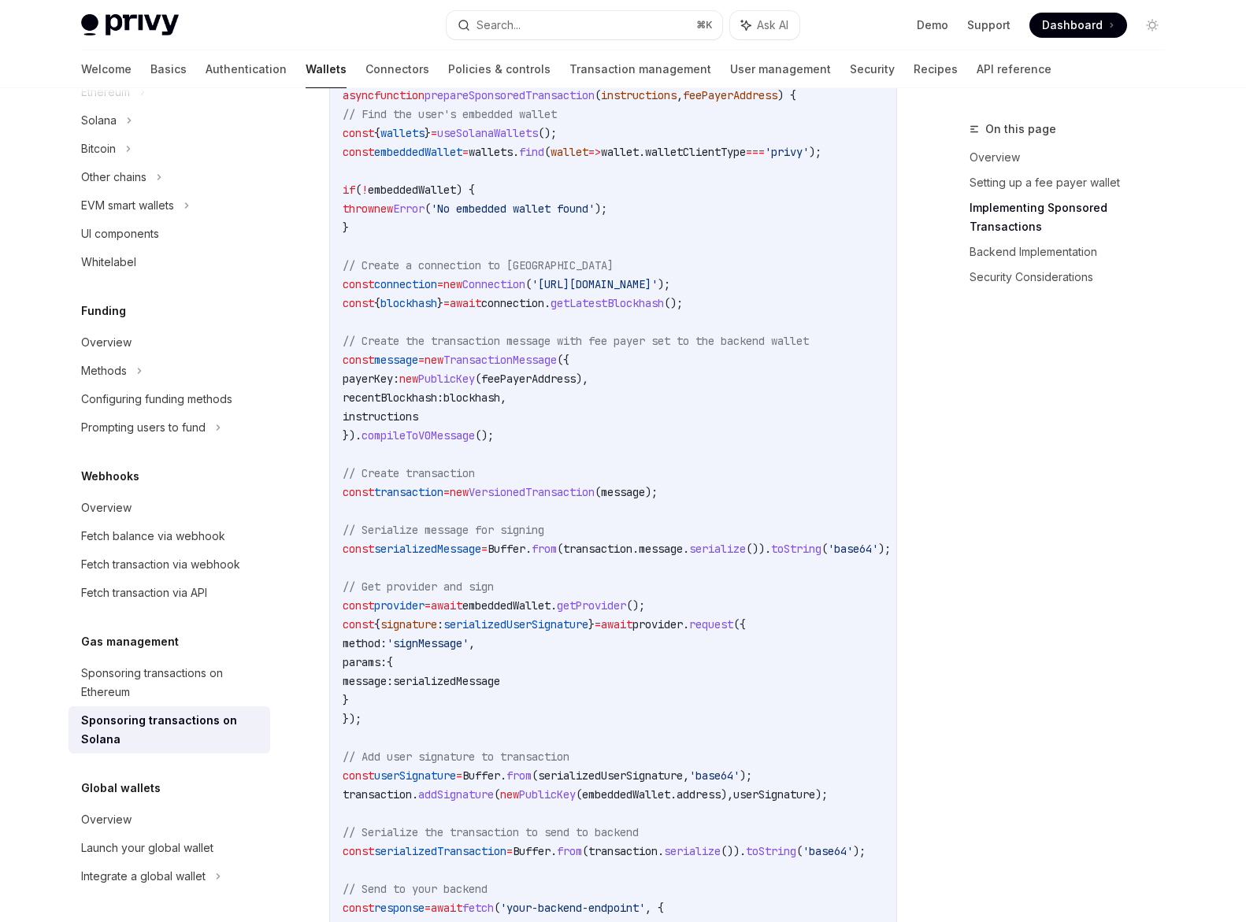
click at [544, 537] on span "// Serialize message for signing" at bounding box center [444, 530] width 202 height 14
click at [700, 533] on code "import { useSolanaWallets } from '@privy-io/react-auth/solana' ; import { Trans…" at bounding box center [636, 511] width 586 height 1191
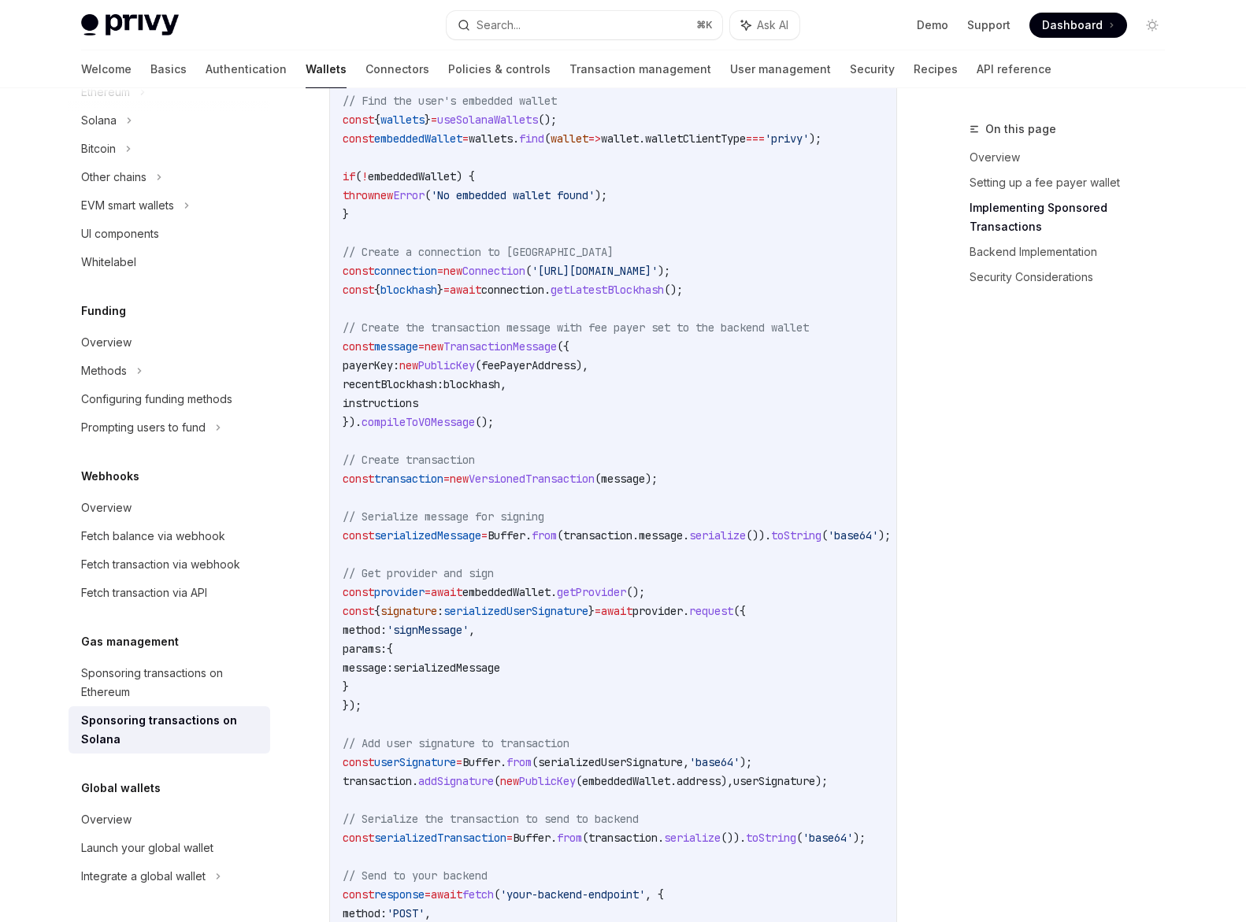
scroll to position [1445, 0]
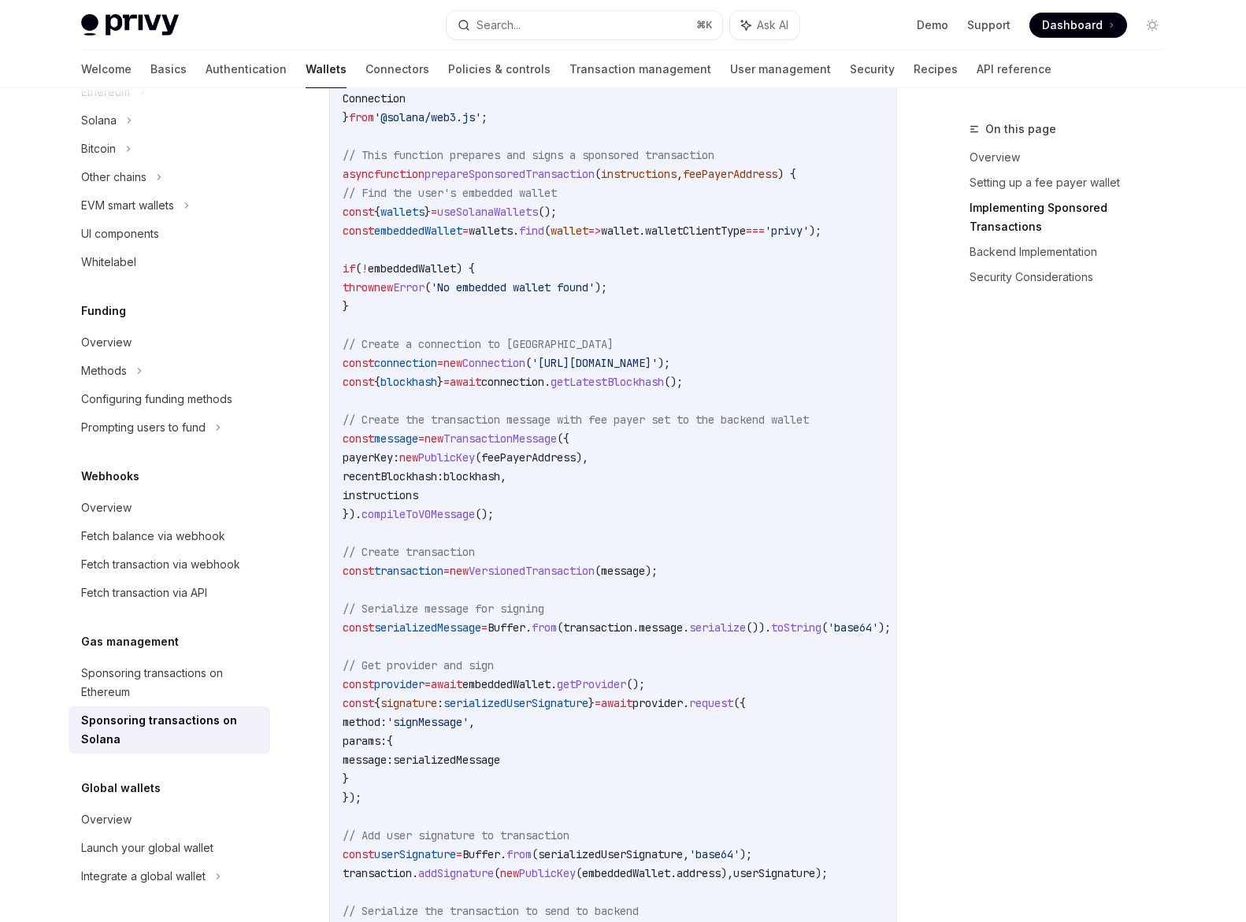
click at [576, 465] on span "feePayerAddress" at bounding box center [528, 458] width 95 height 14
copy span "feePayerAddress"
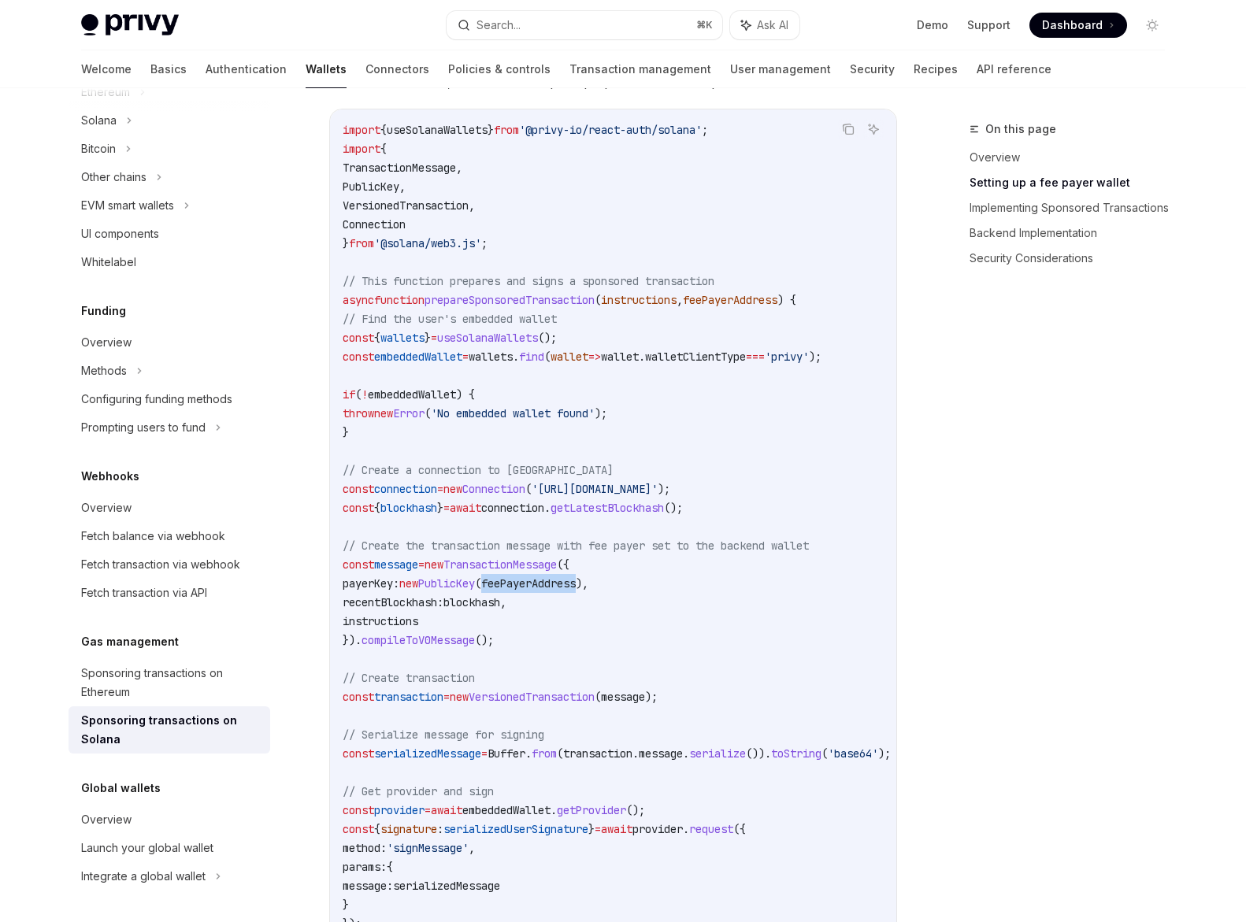
scroll to position [1085, 0]
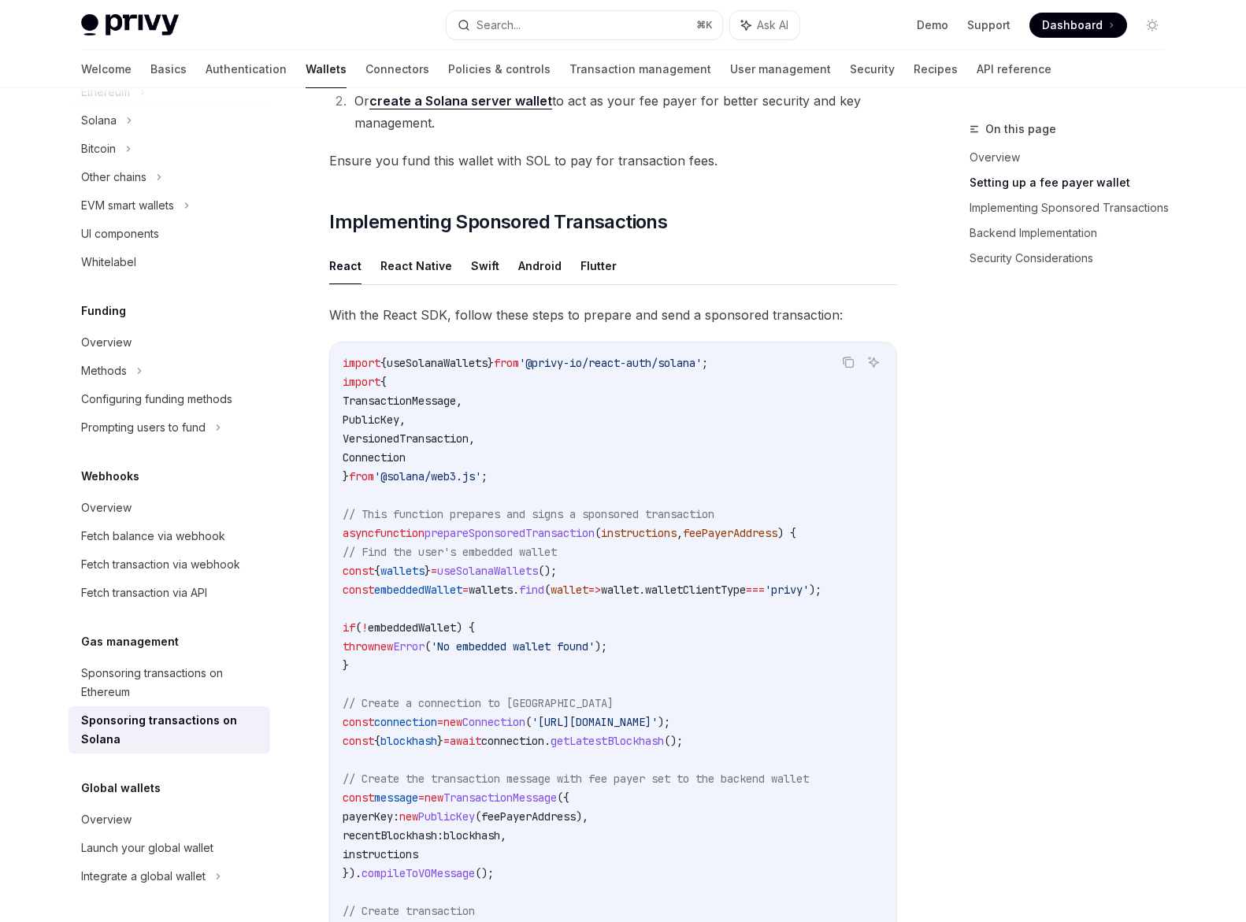
click at [721, 264] on ul "React React Native Swift Android Flutter" at bounding box center [613, 266] width 568 height 38
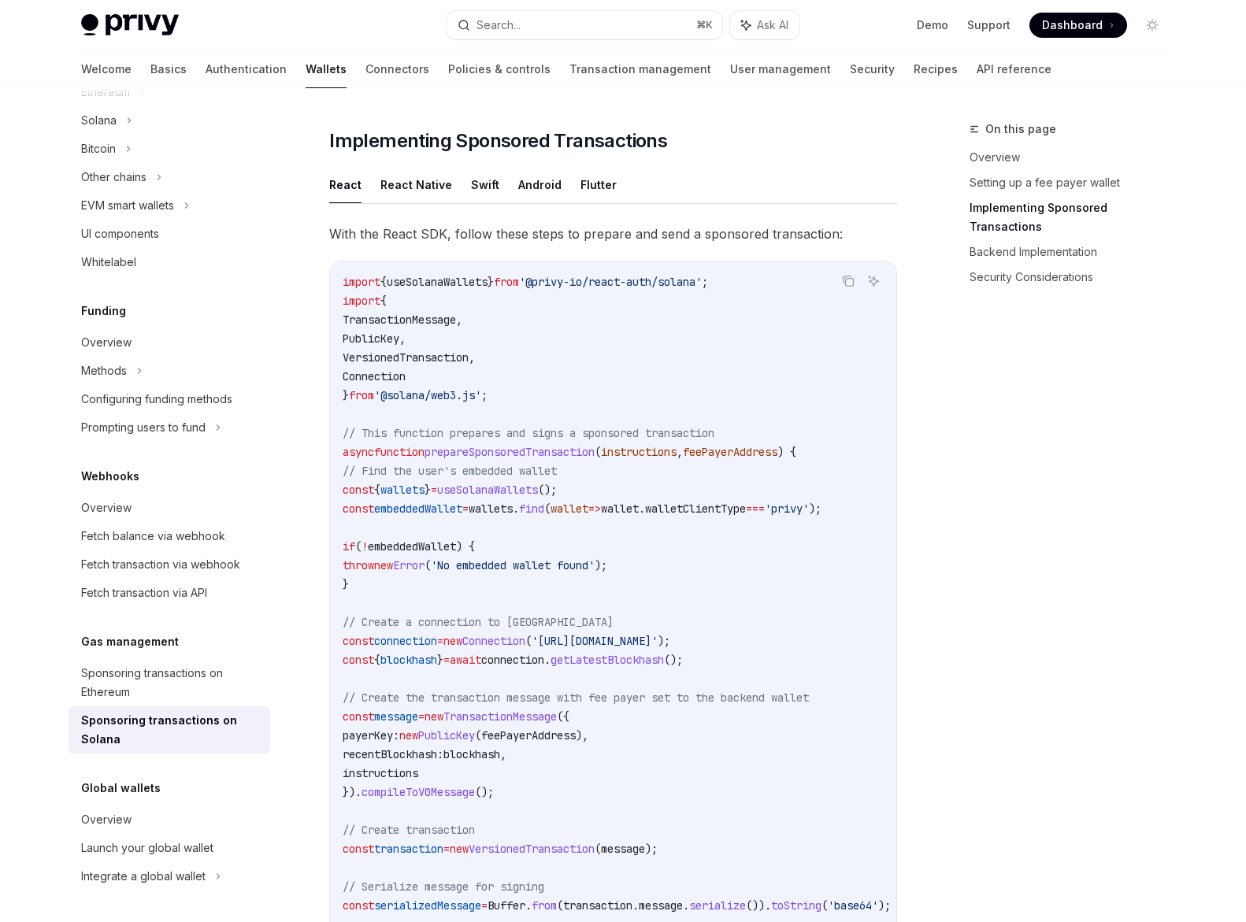
scroll to position [1207, 0]
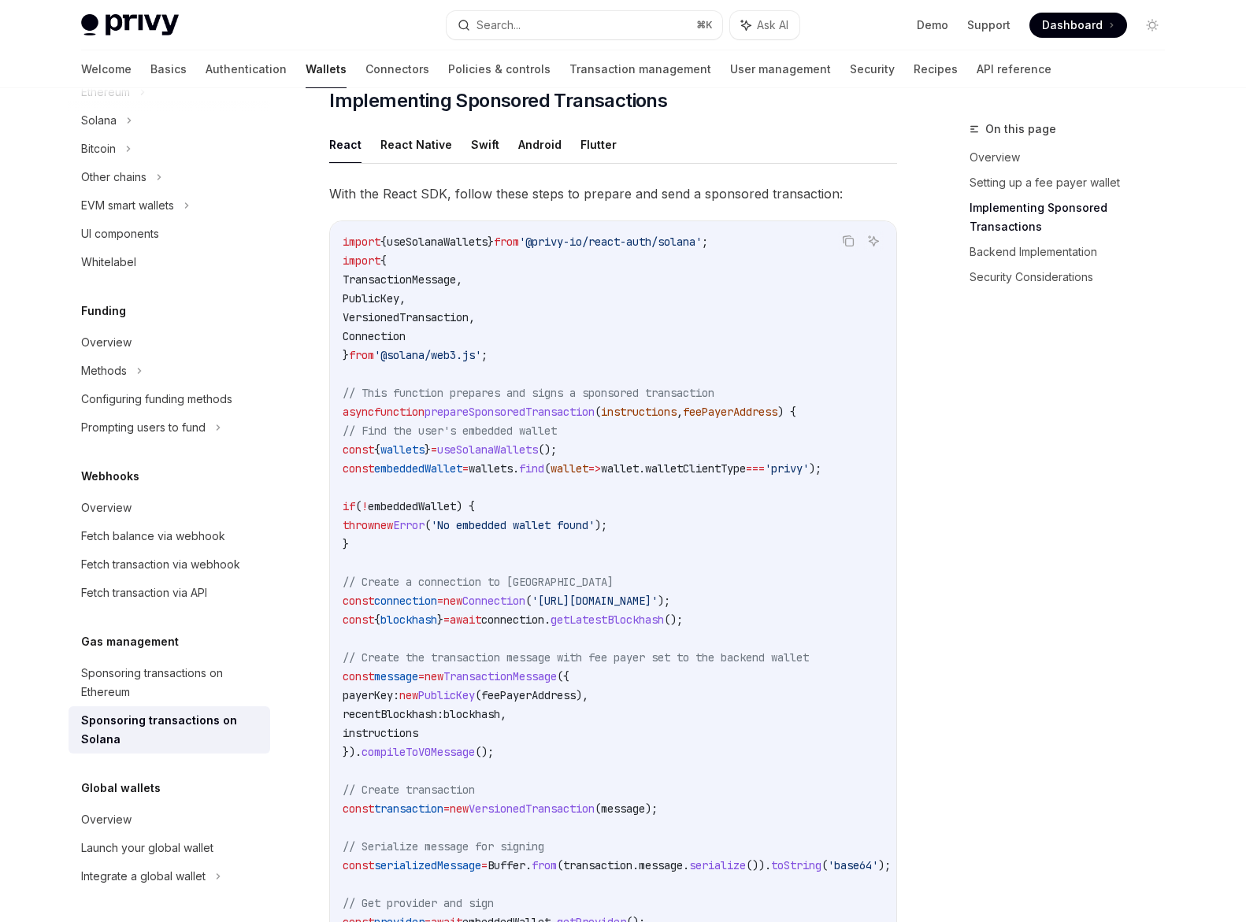
click at [544, 625] on span "connection" at bounding box center [512, 620] width 63 height 14
click at [642, 626] on span "getLatestBlockhash" at bounding box center [607, 620] width 113 height 14
click at [624, 665] on span "// Create the transaction message with fee payer set to the backend wallet" at bounding box center [576, 658] width 466 height 14
click at [525, 684] on span "TransactionMessage" at bounding box center [499, 676] width 113 height 14
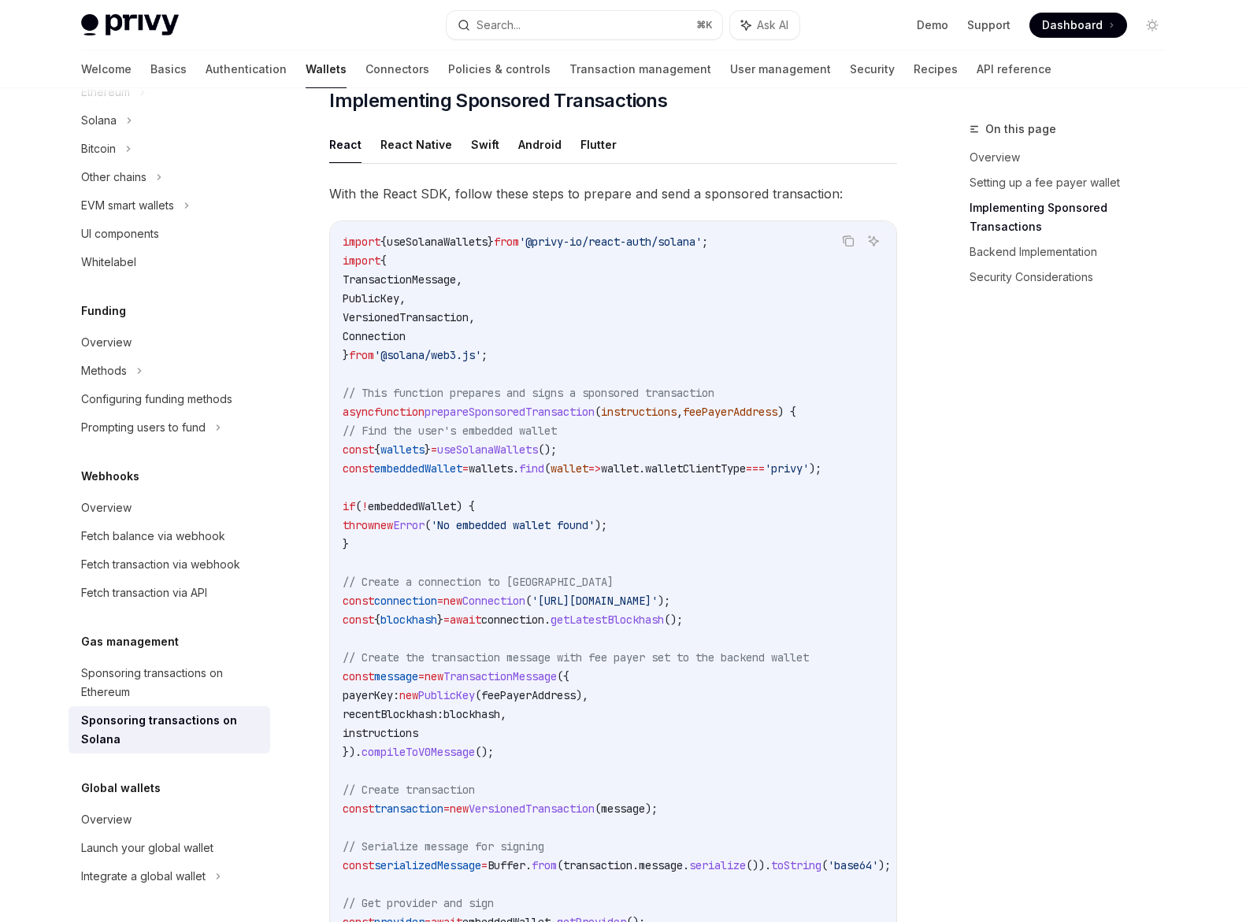
click at [525, 684] on span "TransactionMessage" at bounding box center [499, 676] width 113 height 14
click at [500, 714] on span "blockhash" at bounding box center [471, 714] width 57 height 14
click at [621, 756] on code "import { useSolanaWallets } from '@privy-io/react-auth/solana' ; import { Trans…" at bounding box center [636, 827] width 586 height 1191
click at [418, 740] on span "instructions" at bounding box center [381, 733] width 76 height 14
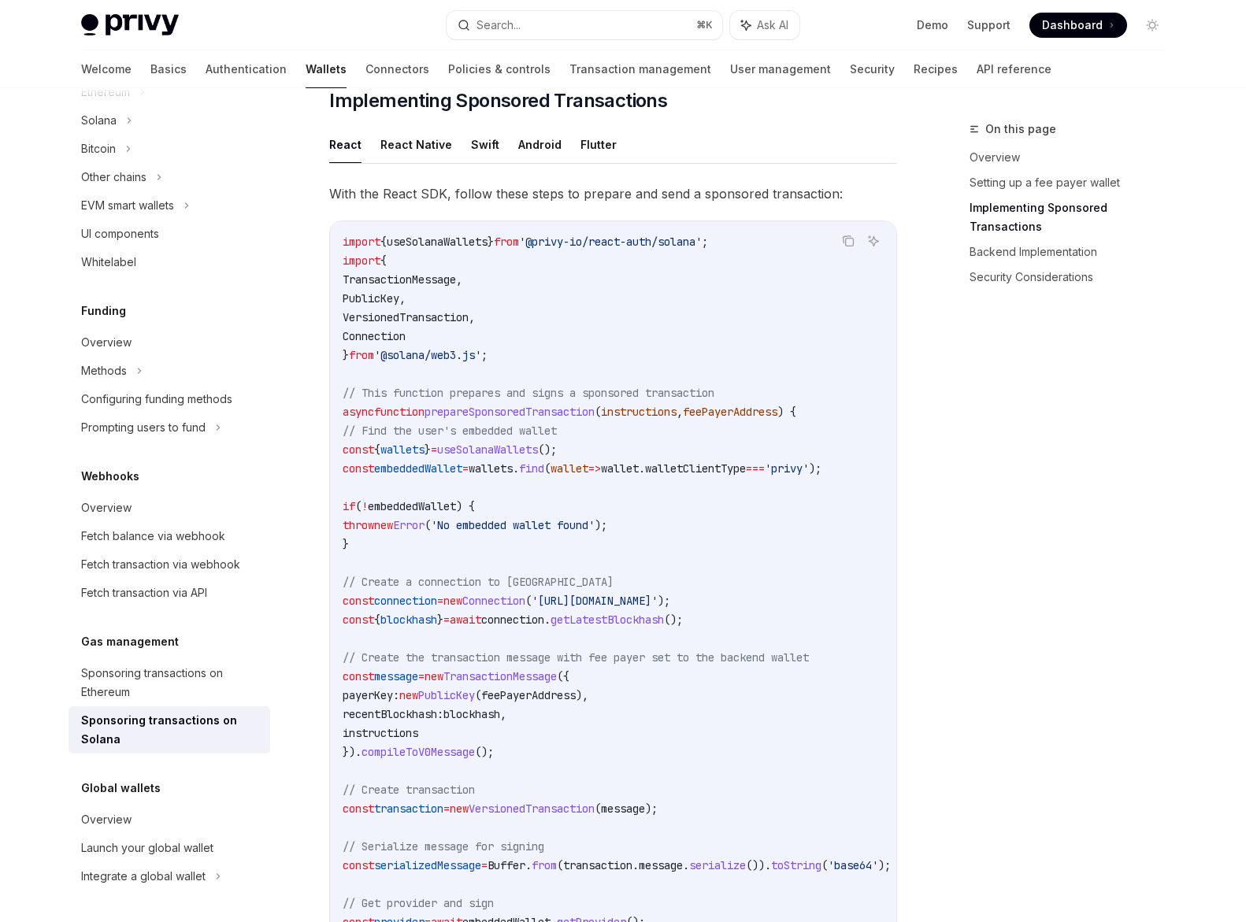
click at [418, 740] on span "instructions" at bounding box center [381, 733] width 76 height 14
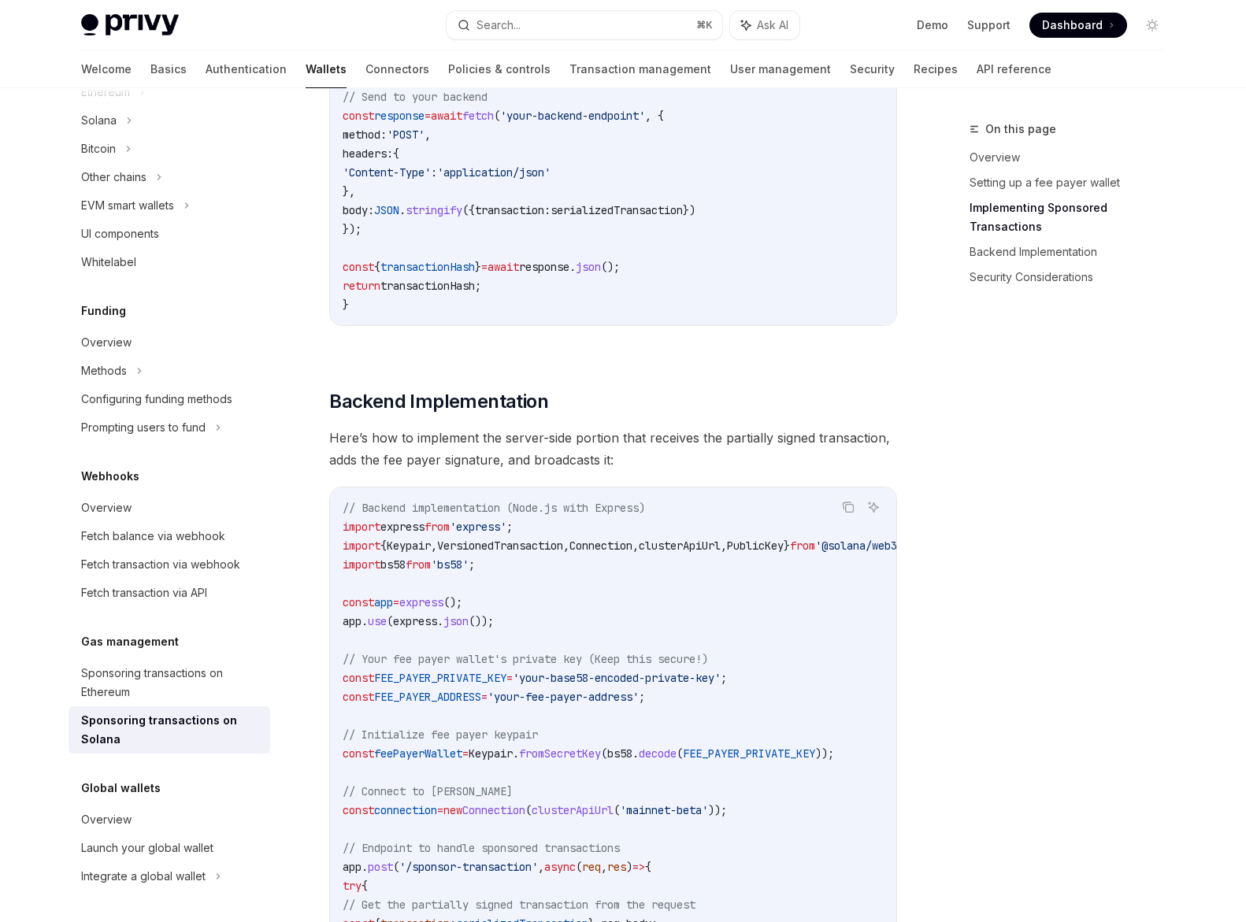
scroll to position [2332, 0]
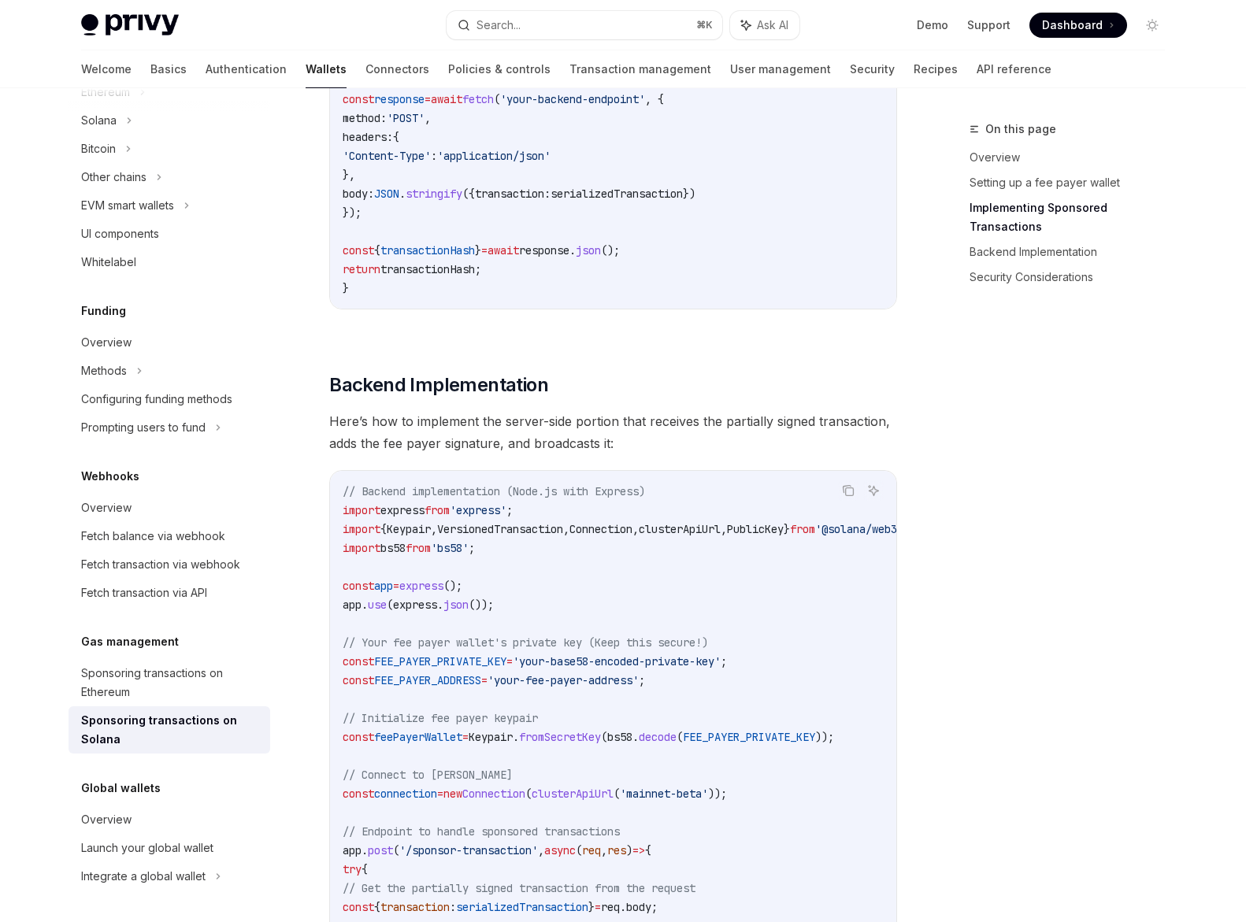
click at [625, 427] on span "Here’s how to implement the server-side portion that receives the partially sig…" at bounding box center [613, 432] width 568 height 44
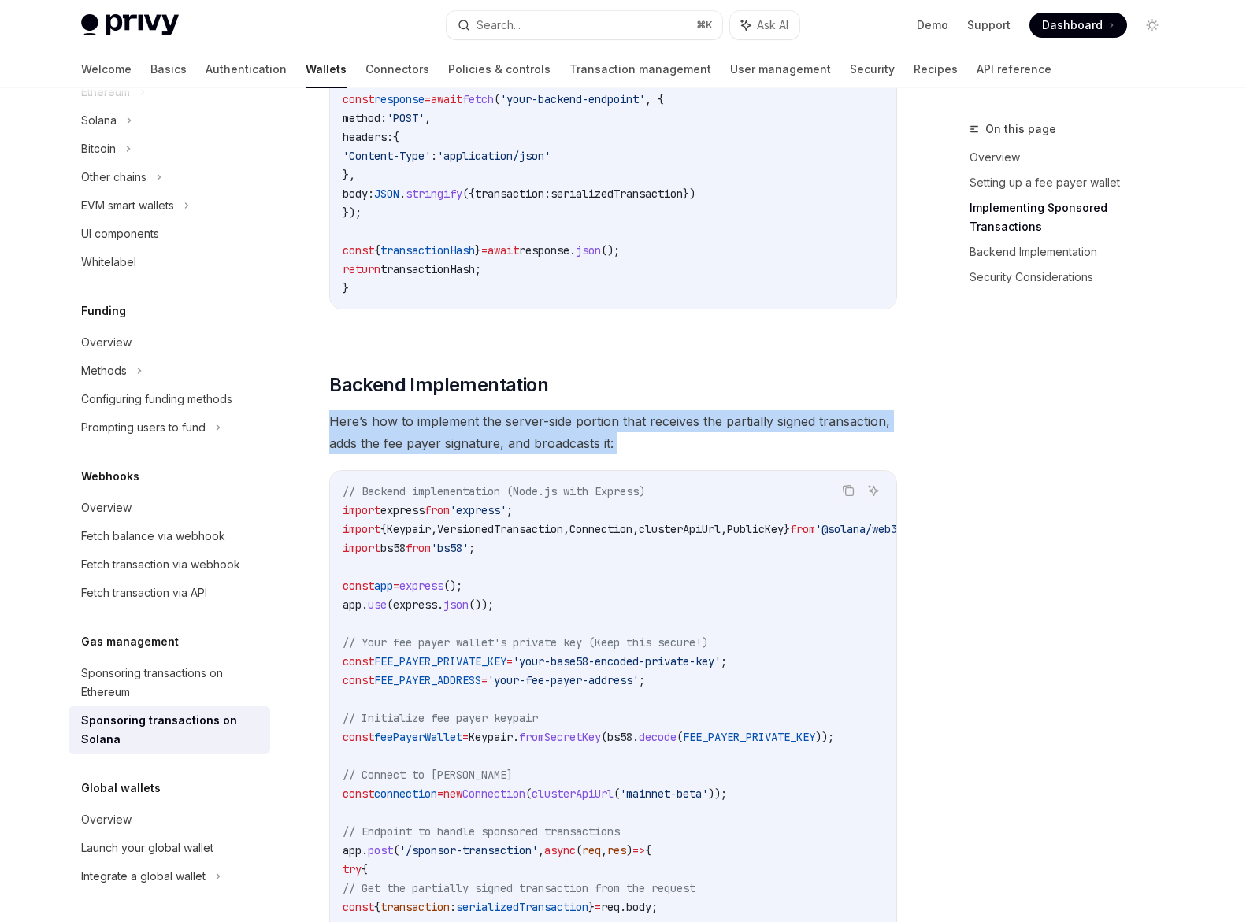
click at [625, 427] on span "Here’s how to implement the server-side portion that receives the partially sig…" at bounding box center [613, 432] width 568 height 44
click at [565, 454] on span "Here’s how to implement the server-side portion that receives the partially sig…" at bounding box center [613, 432] width 568 height 44
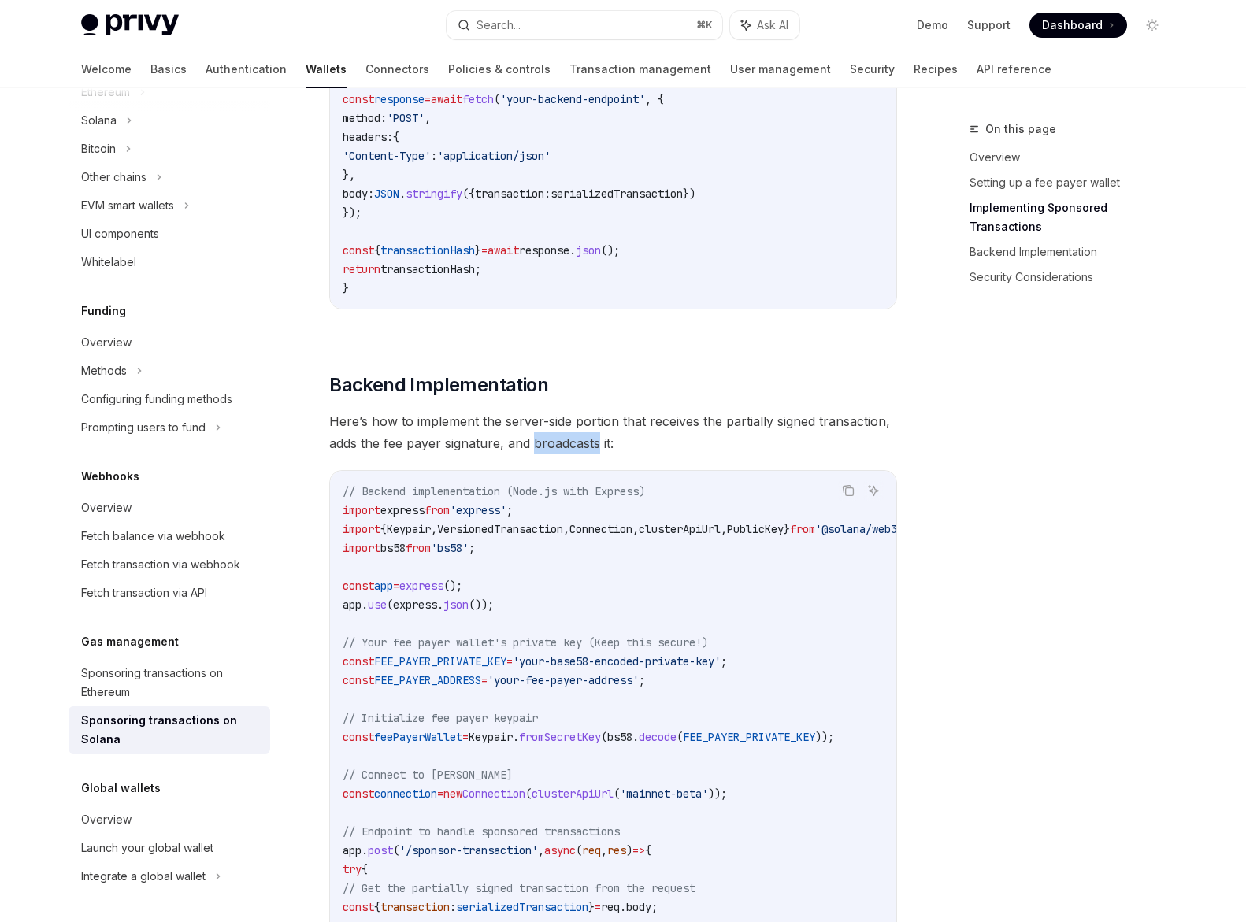
click at [565, 454] on span "Here’s how to implement the server-side portion that receives the partially sig…" at bounding box center [613, 432] width 568 height 44
click at [662, 454] on span "Here’s how to implement the server-side portion that receives the partially sig…" at bounding box center [613, 432] width 568 height 44
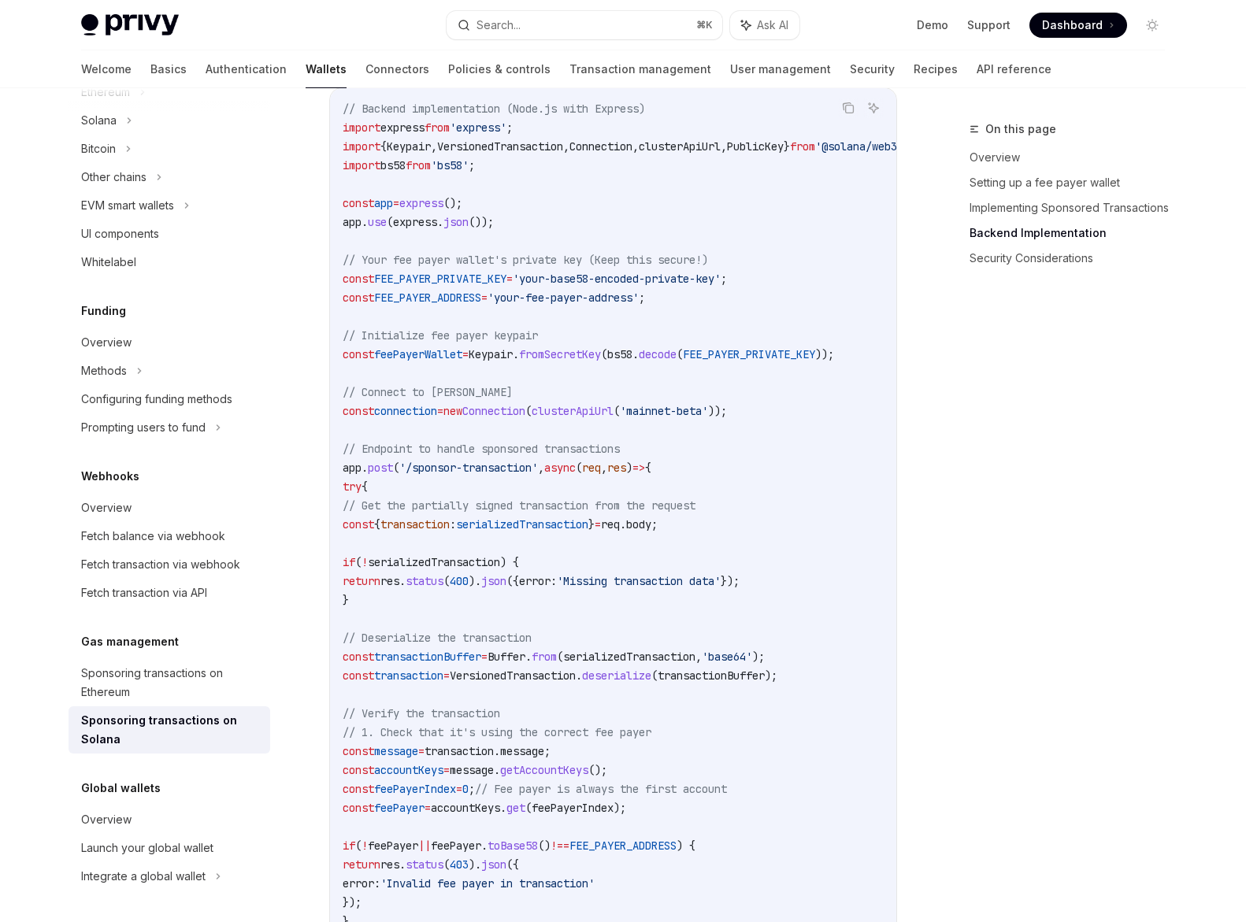
scroll to position [2728, 0]
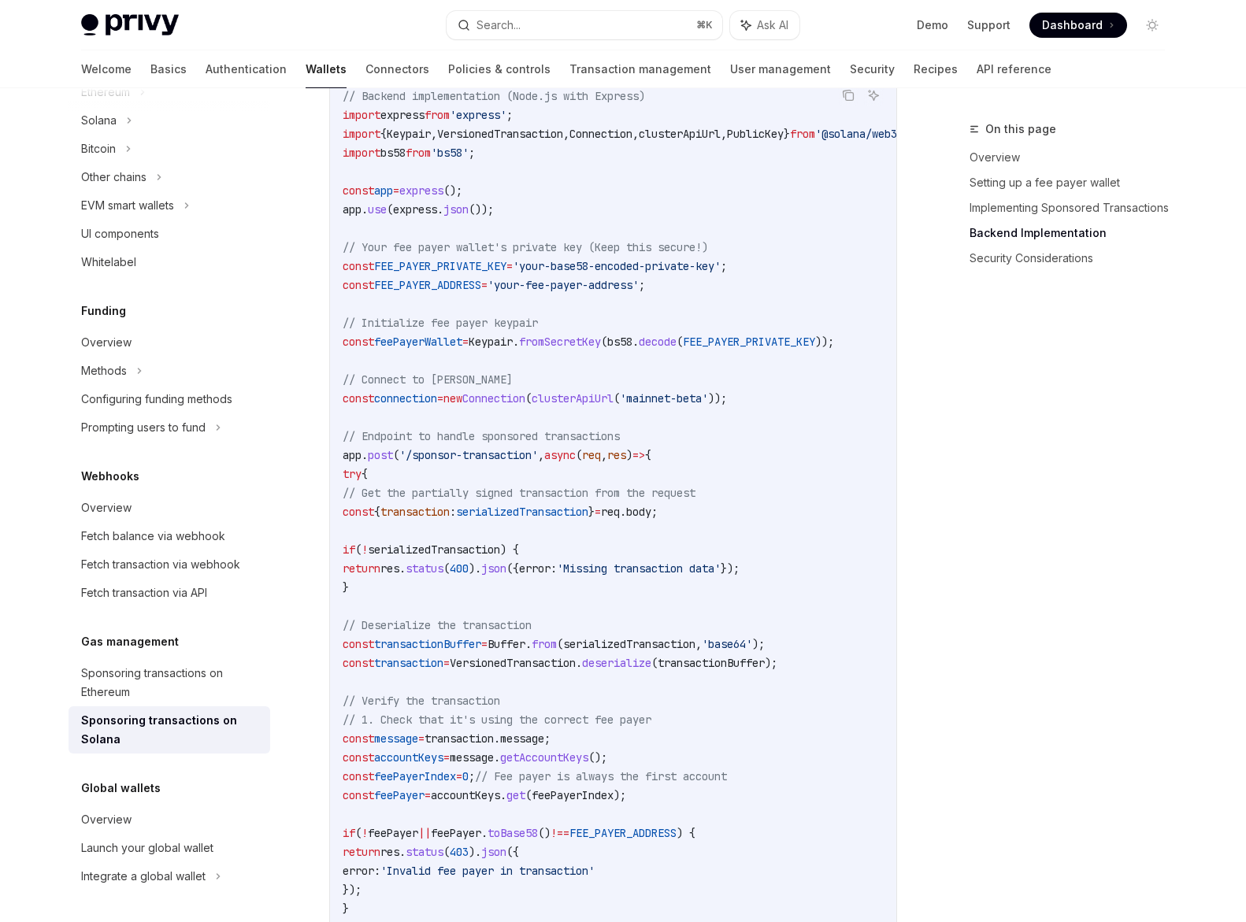
click at [489, 443] on span "// Endpoint to handle sponsored transactions" at bounding box center [481, 436] width 277 height 14
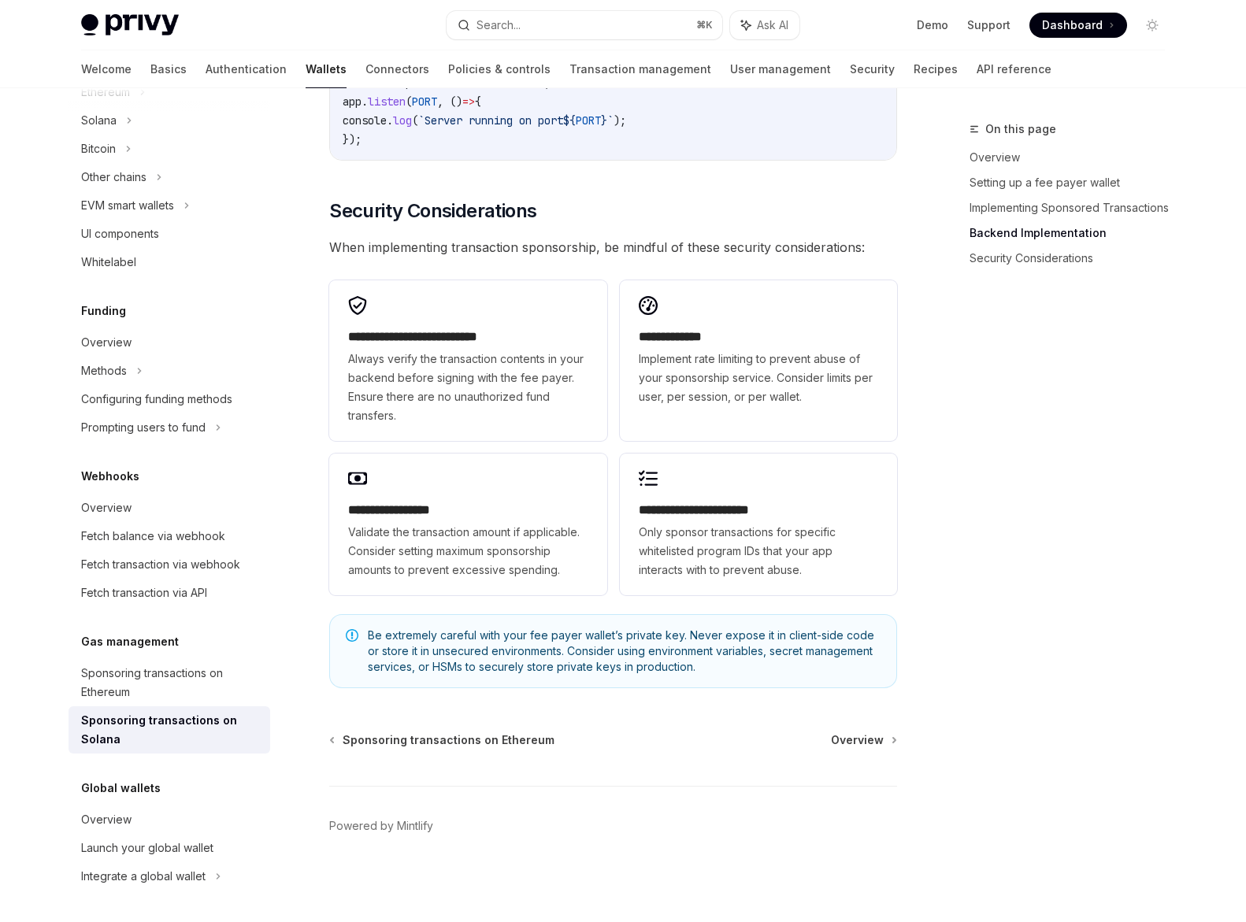
scroll to position [4378, 0]
